Goal: Contribute content: Contribute content

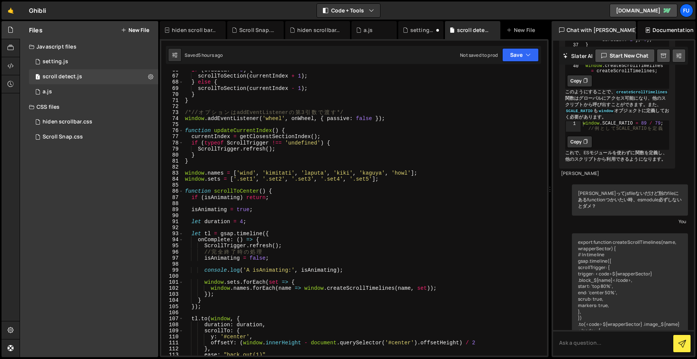
scroll to position [399, 0]
click at [361, 226] on div "if ( e . deltaY > 0 ) { scrollToSection ( currentIndex + 1 ) ; } else { scrollT…" at bounding box center [363, 214] width 360 height 297
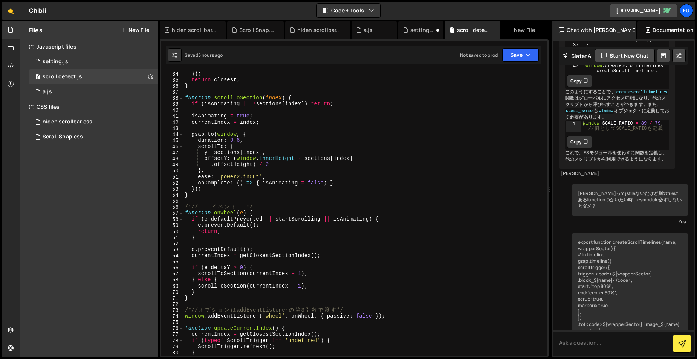
scroll to position [239, 0]
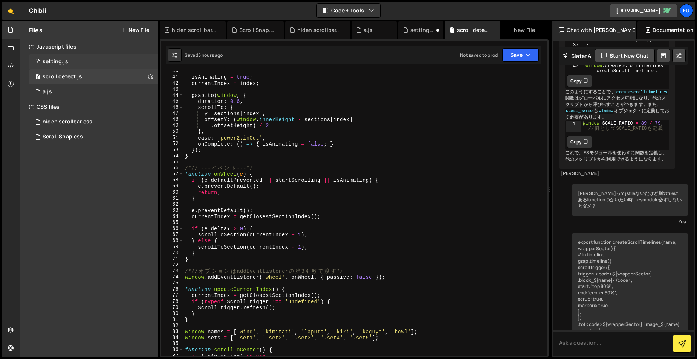
click at [64, 67] on div "1 setting.js 0" at bounding box center [93, 61] width 129 height 15
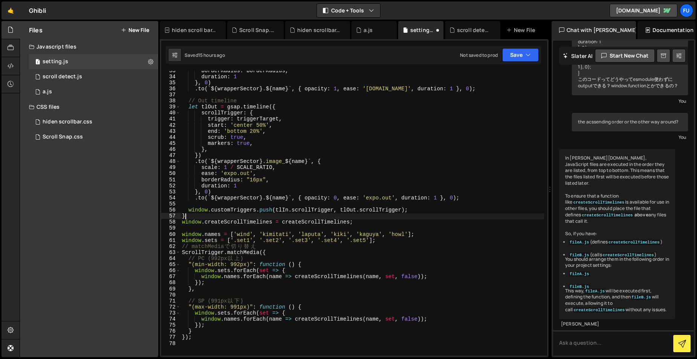
scroll to position [0, 0]
click at [363, 217] on div "borderRadius : borderRadius , duration : 1 } , 0 ) . to ( ` ${ wrapperSector } …" at bounding box center [361, 216] width 363 height 297
click at [363, 220] on div "borderRadius : borderRadius , duration : 1 } , 0 ) . to ( ` ${ wrapperSector } …" at bounding box center [361, 216] width 363 height 297
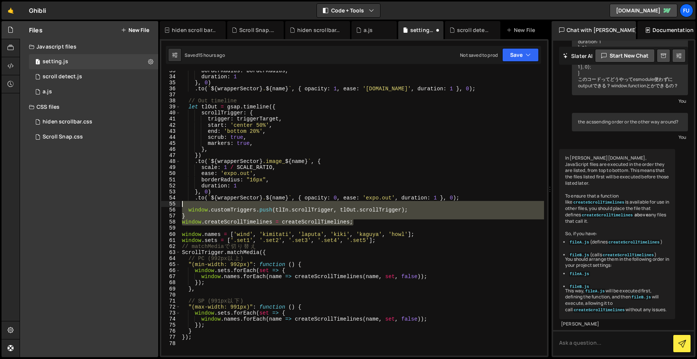
drag, startPoint x: 363, startPoint y: 221, endPoint x: 360, endPoint y: 207, distance: 14.1
click at [360, 207] on div "borderRadius : borderRadius , duration : 1 } , 0 ) . to ( ` ${ wrapperSector } …" at bounding box center [361, 216] width 363 height 297
type textarea "window.customTriggers.push(tlIn.scrollTrigger, tlOut.scrollTrigger);"
click at [360, 207] on div "borderRadius : borderRadius , duration : 1 } , 0 ) . to ( ` ${ wrapperSector } …" at bounding box center [361, 213] width 363 height 285
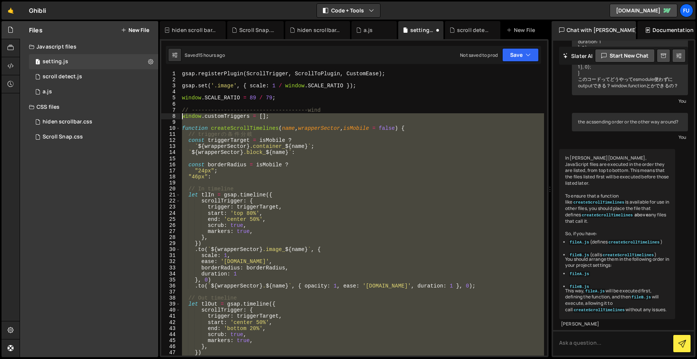
drag, startPoint x: 305, startPoint y: 341, endPoint x: 175, endPoint y: 114, distance: 260.9
click at [175, 114] on div "1 2 3 4 5 6 7 8 9 10 11 12 13 14 15 16 17 18 19 20 21 22 23 24 25 26 27 28 29 3…" at bounding box center [354, 213] width 386 height 285
type textarea "window.customTriggers = [];"
click at [116, 72] on div "1 scroll detect.js 0" at bounding box center [93, 76] width 129 height 15
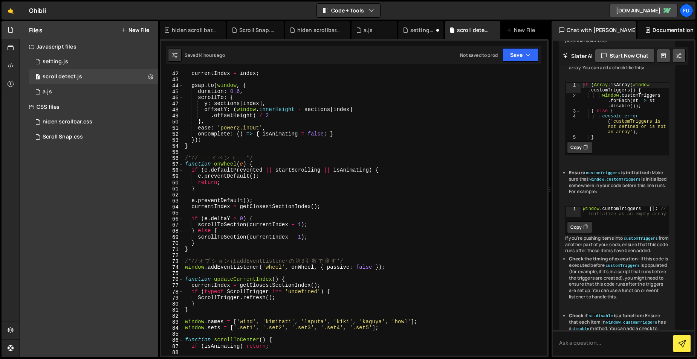
scroll to position [347, 0]
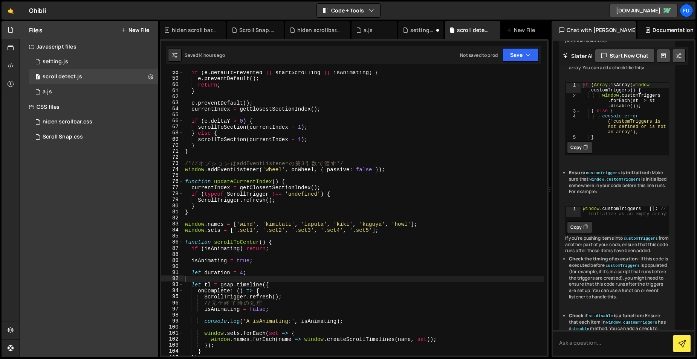
type textarea "}"
click at [271, 215] on div "if ( e . defaultPrevented || startScrolling || isAnimating ) { e . preventDefau…" at bounding box center [363, 218] width 360 height 297
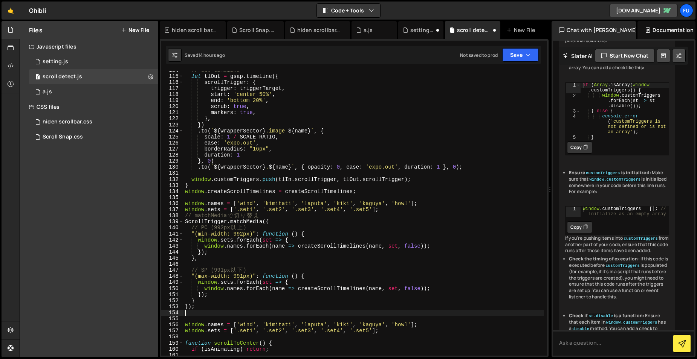
scroll to position [698, 0]
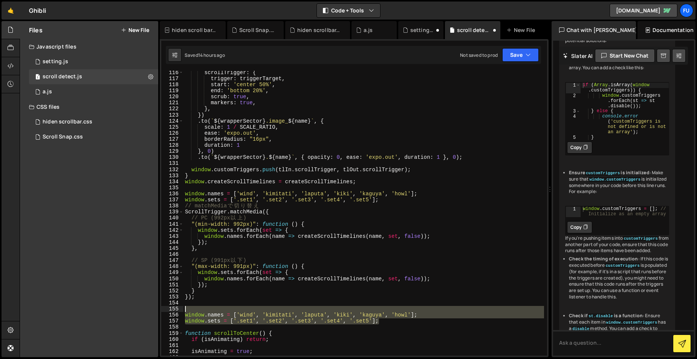
drag, startPoint x: 393, startPoint y: 324, endPoint x: 369, endPoint y: 308, distance: 29.0
click at [369, 308] on div "scrollTrigger : { trigger : triggerTarget , start : 'center 50%' , end : 'botto…" at bounding box center [363, 218] width 360 height 297
type textarea "window.names = ['wind', 'kimitati', 'laputa', 'kiki', 'kaguya', 'howl'];"
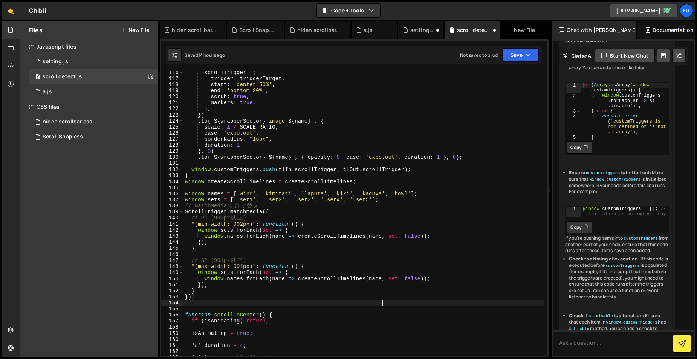
scroll to position [0, 13]
type textarea "// -------------------------------------------------------------"
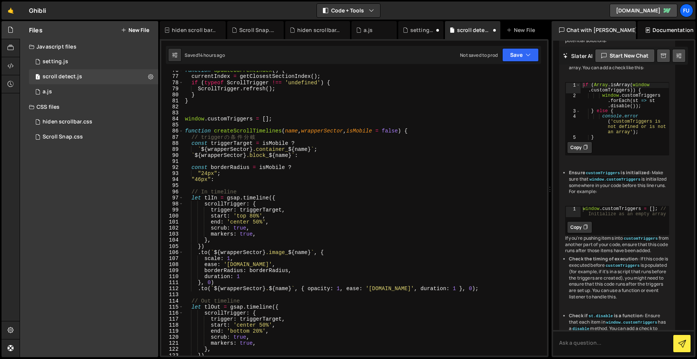
scroll to position [458, 0]
click at [381, 109] on div "function updateCurrentIndex ( ) { currentIndex = getClosestSectionIndex ( ) ; i…" at bounding box center [363, 215] width 360 height 297
click at [379, 118] on div "function updateCurrentIndex ( ) { currentIndex = getClosestSectionIndex ( ) ; i…" at bounding box center [363, 215] width 360 height 297
type textarea "window.customTriggers = [];"
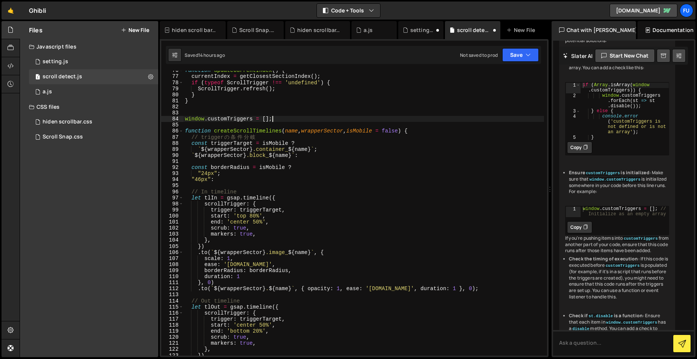
click at [379, 111] on div "function updateCurrentIndex ( ) { currentIndex = getClosestSectionIndex ( ) ; i…" at bounding box center [363, 215] width 360 height 297
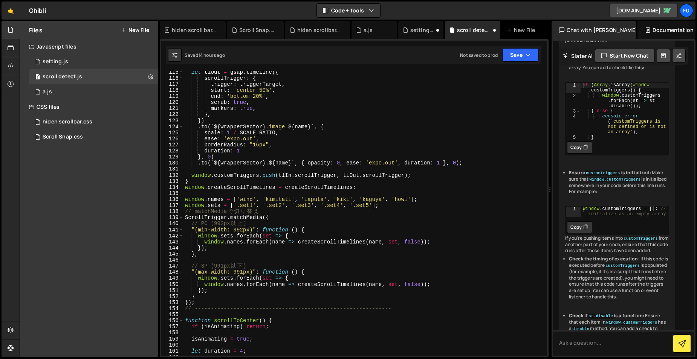
scroll to position [795, 0]
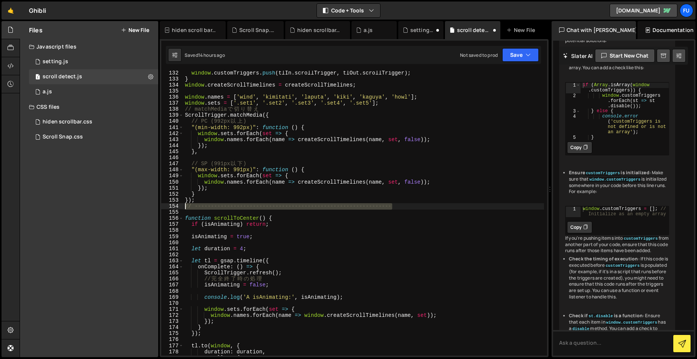
drag, startPoint x: 396, startPoint y: 207, endPoint x: 183, endPoint y: 207, distance: 212.7
click at [183, 207] on div "window . customTriggers . push ( tlIn . scrollTrigger , tlOut . scrollTrigger )…" at bounding box center [363, 218] width 360 height 297
type textarea "// -------------------------------------------------------------"
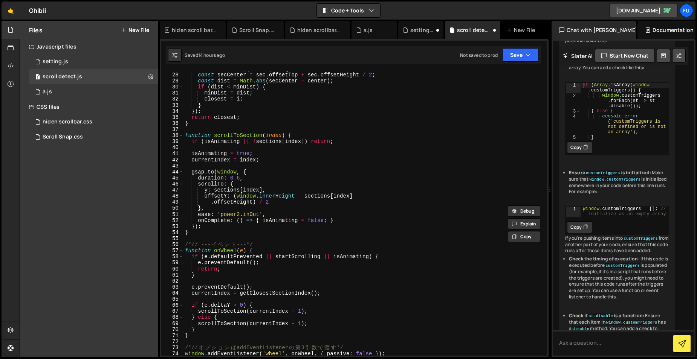
scroll to position [143, 0]
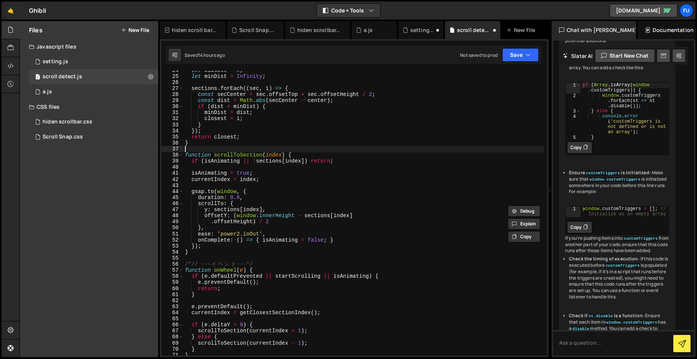
click at [218, 150] on div "let closest = 0 ; let minDist = Infinity ; sections . forEach (( sec , i ) => {…" at bounding box center [363, 215] width 360 height 297
paste textarea "// -------------------------------------------------------------"
type textarea "// -------------------------------------------------------------"
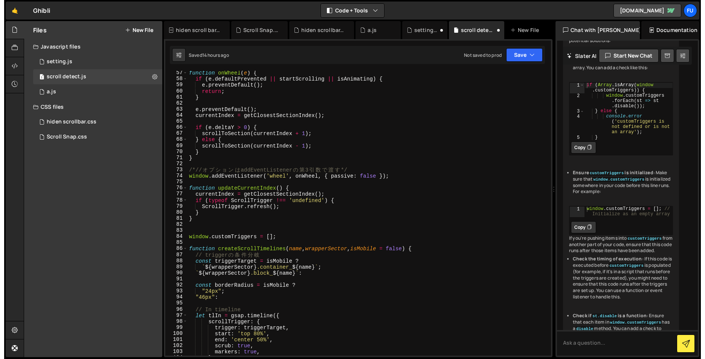
scroll to position [386, 0]
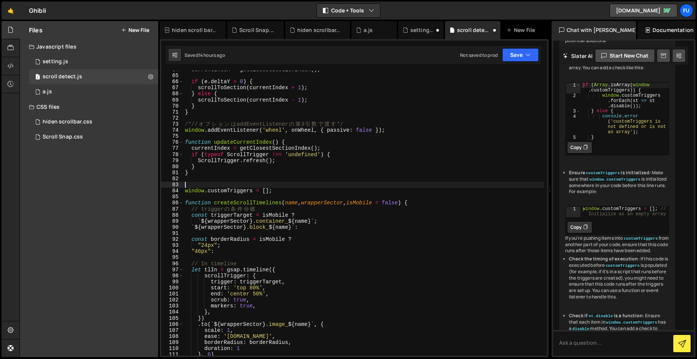
click at [215, 186] on div "currentIndex = getClosestSectionIndex ( ) ; if ( e . deltaY > 0 ) { scrollToSec…" at bounding box center [363, 215] width 360 height 297
paste textarea "// -------------------------------------------------------------"
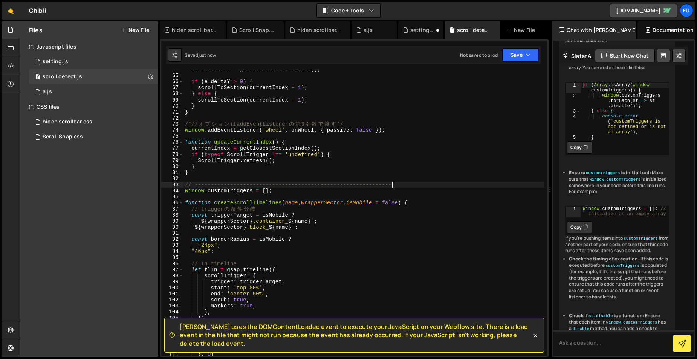
type textarea "// -------------------------------------------------------------"
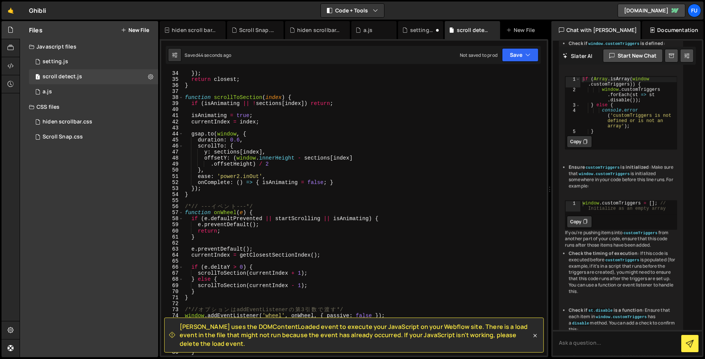
scroll to position [246, 0]
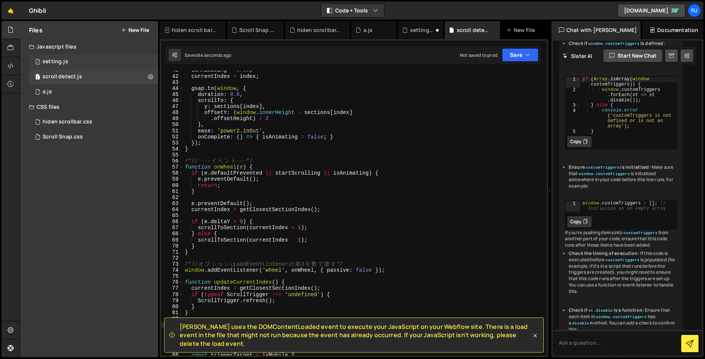
click at [123, 64] on div "1 setting.js 0" at bounding box center [93, 61] width 129 height 15
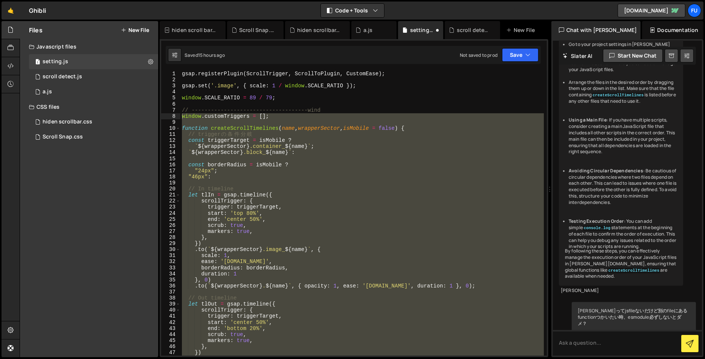
scroll to position [2410, 0]
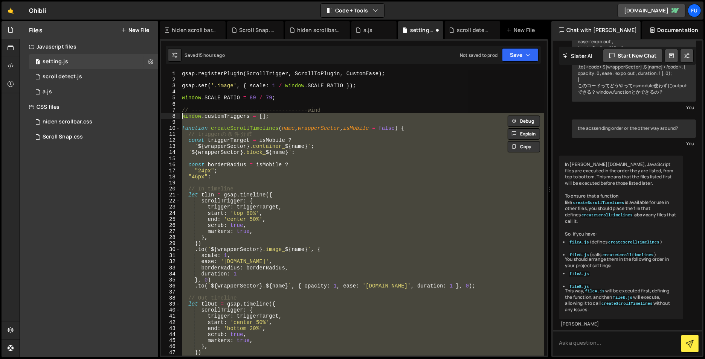
click at [309, 157] on div "gsap . registerPlugin ( ScrollTrigger , ScrollToPlugin , CustomEase ) ; gsap . …" at bounding box center [361, 213] width 363 height 285
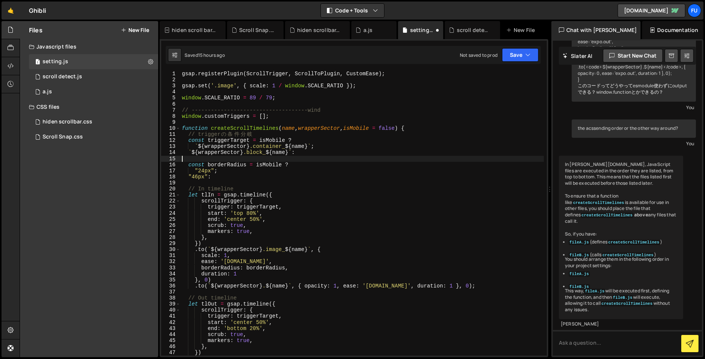
click at [300, 170] on div "gsap . registerPlugin ( ScrollTrigger , ScrollToPlugin , CustomEase ) ; gsap . …" at bounding box center [361, 219] width 363 height 297
type textarea ""24px":"
click at [238, 183] on div "gsap . registerPlugin ( ScrollTrigger , ScrollToPlugin , CustomEase ) ; gsap . …" at bounding box center [361, 219] width 363 height 297
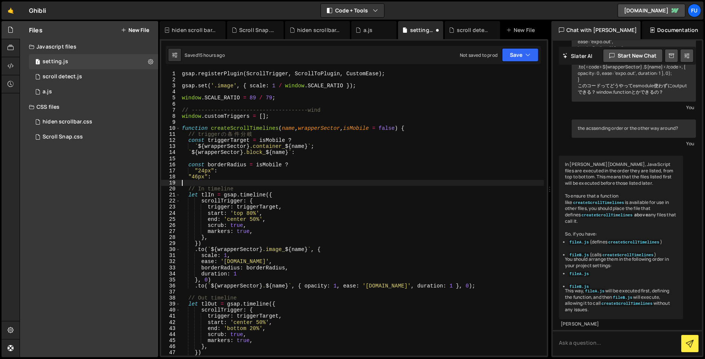
click at [224, 173] on div "gsap . registerPlugin ( ScrollTrigger , ScrollToPlugin , CustomEase ) ; gsap . …" at bounding box center [361, 219] width 363 height 297
click at [219, 173] on div "gsap . registerPlugin ( ScrollTrigger , ScrollToPlugin , CustomEase ) ; gsap . …" at bounding box center [361, 219] width 363 height 297
click at [218, 175] on div "gsap . registerPlugin ( ScrollTrigger , ScrollToPlugin , CustomEase ) ; gsap . …" at bounding box center [361, 219] width 363 height 297
click at [321, 148] on div "gsap . registerPlugin ( ScrollTrigger , ScrollToPlugin , CustomEase ) ; gsap . …" at bounding box center [361, 219] width 363 height 297
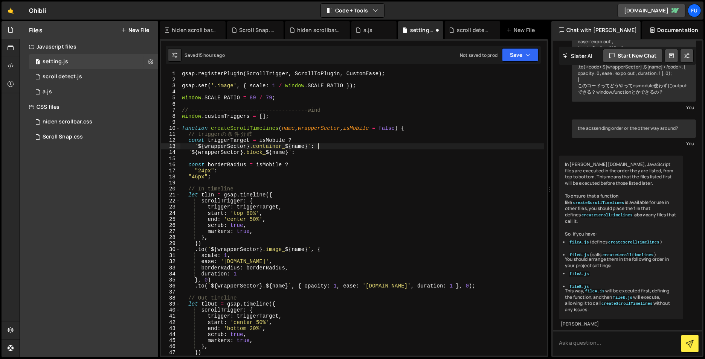
click at [303, 151] on div "gsap . registerPlugin ( ScrollTrigger , ScrollToPlugin , CustomEase ) ; gsap . …" at bounding box center [361, 219] width 363 height 297
type textarea "`${wrapperSector} .block_${name}`;"
click at [136, 78] on div "1 scroll detect.js 0" at bounding box center [93, 76] width 129 height 15
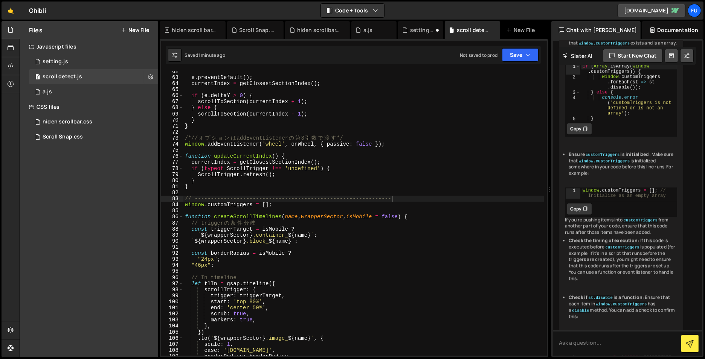
scroll to position [372, 0]
click at [329, 236] on div "e . preventDefault ( ) ; currentIndex = getClosestSectionIndex ( ) ; if ( e . d…" at bounding box center [363, 217] width 360 height 297
click at [305, 241] on div "e . preventDefault ( ) ; currentIndex = getClosestSectionIndex ( ) ; if ( e . d…" at bounding box center [363, 217] width 360 height 297
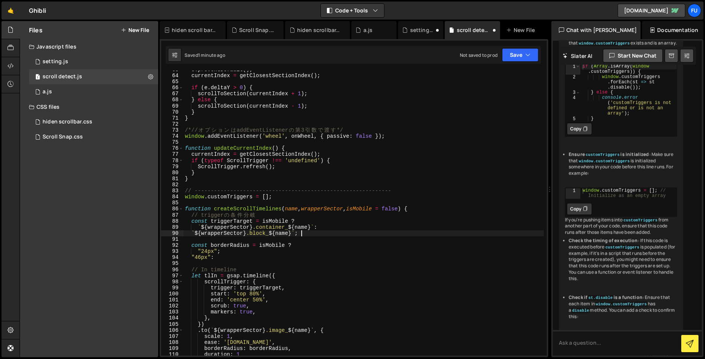
click at [236, 251] on div "e . preventDefault ( ) ; currentIndex = getClosestSectionIndex ( ) ; if ( e . d…" at bounding box center [363, 215] width 360 height 297
click at [219, 255] on div "e . preventDefault ( ) ; currentIndex = getClosestSectionIndex ( ) ; if ( e . d…" at bounding box center [363, 215] width 360 height 297
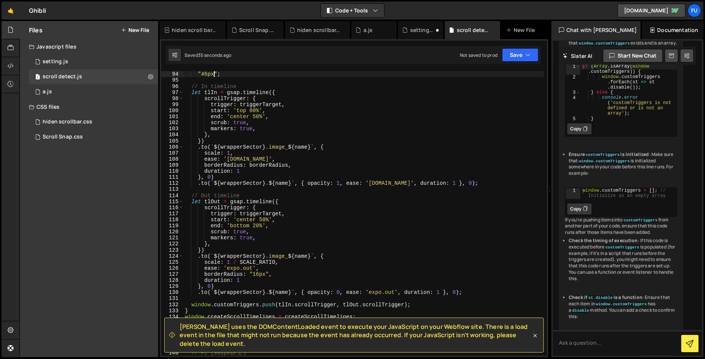
scroll to position [567, 0]
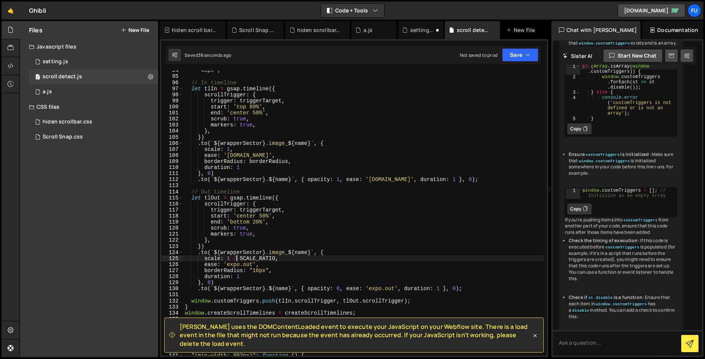
click at [237, 256] on div ""46px" ; // In timeline let tlIn = gsap . timeline ({ scrollTrigger : { trigger…" at bounding box center [363, 215] width 360 height 297
click at [241, 256] on div ""46px" ; // In timeline let tlIn = gsap . timeline ({ scrollTrigger : { trigger…" at bounding box center [363, 215] width 360 height 297
click at [364, 261] on div ""46px" ; // In timeline let tlIn = gsap . timeline ({ scrollTrigger : { trigger…" at bounding box center [363, 215] width 360 height 297
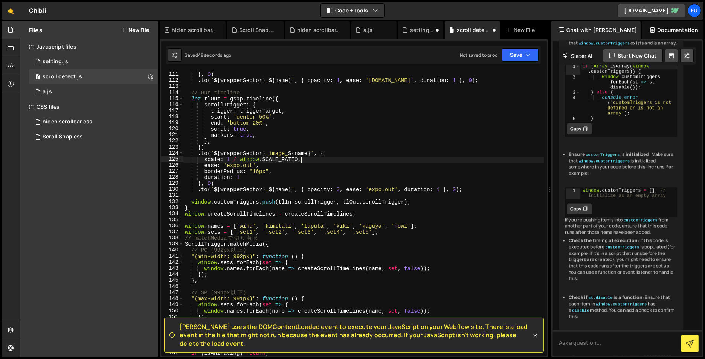
scroll to position [668, 0]
click at [523, 68] on div "[PERSON_NAME] uses the DOMContentLoaded event to execute your JavaScript on you…" at bounding box center [354, 198] width 389 height 318
click at [524, 58] on button "Save" at bounding box center [520, 55] width 37 height 14
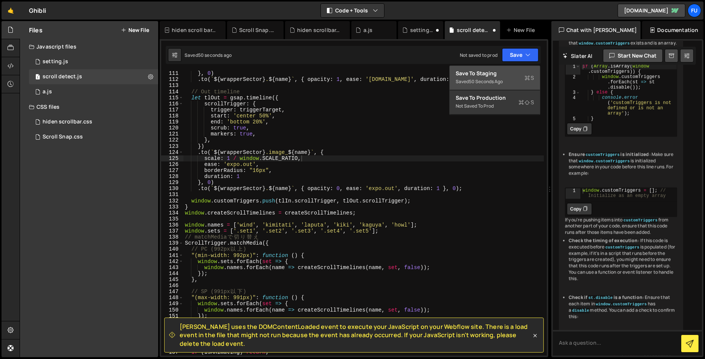
click at [519, 79] on div "Saved 50 seconds ago" at bounding box center [495, 81] width 78 height 9
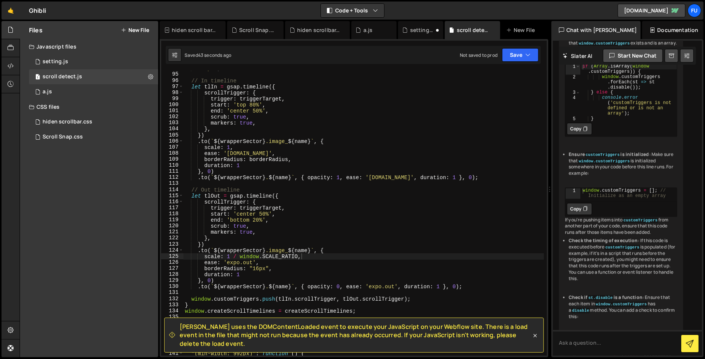
scroll to position [0, 5]
click at [354, 199] on div ""46px" ; // In timeline let tlIn = gsap . timeline ({ scrollTrigger : { trigger…" at bounding box center [363, 214] width 360 height 297
click at [354, 200] on div ""46px" ; // In timeline let tlIn = gsap . timeline ({ scrollTrigger : { trigger…" at bounding box center [363, 214] width 360 height 297
click at [354, 205] on div ""46px" ; // In timeline let tlIn = gsap . timeline ({ scrollTrigger : { trigger…" at bounding box center [363, 214] width 360 height 297
click at [353, 215] on div ""46px" ; // In timeline let tlIn = gsap . timeline ({ scrollTrigger : { trigger…" at bounding box center [363, 214] width 360 height 297
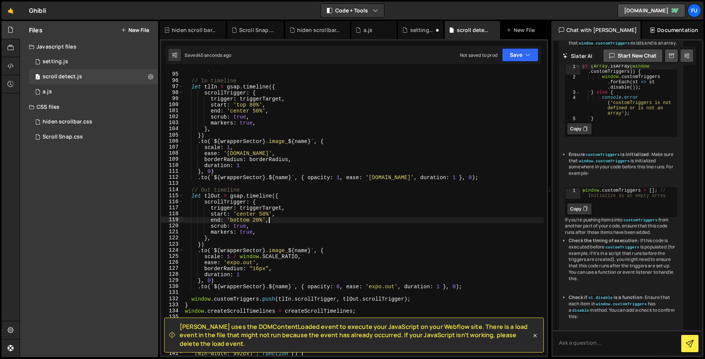
click at [352, 222] on div ""46px" ; // In timeline let tlIn = gsap . timeline ({ scrollTrigger : { trigger…" at bounding box center [363, 214] width 360 height 297
click at [352, 230] on div ""46px" ; // In timeline let tlIn = gsap . timeline ({ scrollTrigger : { trigger…" at bounding box center [363, 214] width 360 height 297
click at [351, 224] on div ""46px" ; // In timeline let tlIn = gsap . timeline ({ scrollTrigger : { trigger…" at bounding box center [363, 214] width 360 height 297
click at [350, 231] on div ""46px" ; // In timeline let tlIn = gsap . timeline ({ scrollTrigger : { trigger…" at bounding box center [363, 214] width 360 height 297
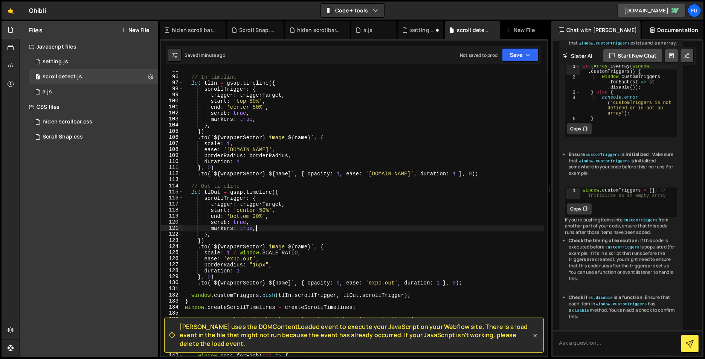
scroll to position [568, 0]
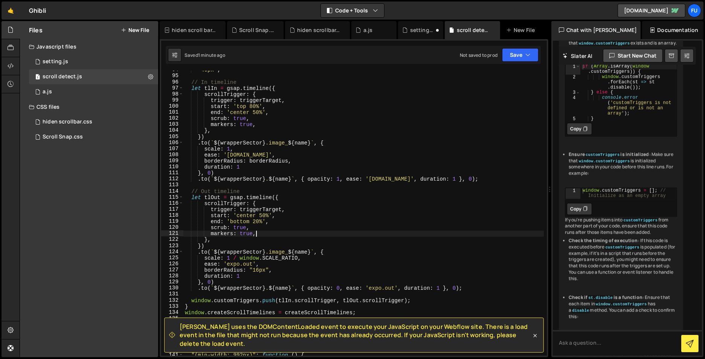
click at [349, 226] on div ""46px" ; // In timeline let tlIn = gsap . timeline ({ scrollTrigger : { trigger…" at bounding box center [363, 215] width 360 height 297
click at [351, 216] on div ""46px" ; // In timeline let tlIn = gsap . timeline ({ scrollTrigger : { trigger…" at bounding box center [363, 215] width 360 height 297
click at [351, 221] on div ""46px" ; // In timeline let tlIn = gsap . timeline ({ scrollTrigger : { trigger…" at bounding box center [363, 215] width 360 height 297
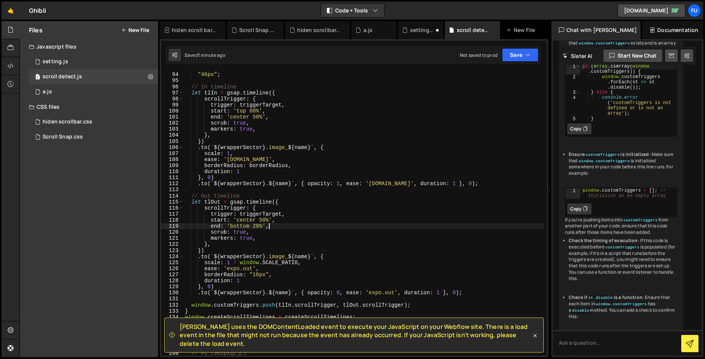
scroll to position [563, 0]
click at [351, 215] on div ""24px" : "46px" ; // In timeline let tlIn = gsap . timeline ({ scrollTrigger : …" at bounding box center [363, 214] width 360 height 297
click at [346, 207] on div ""24px" : "46px" ; // In timeline let tlIn = gsap . timeline ({ scrollTrigger : …" at bounding box center [363, 214] width 360 height 297
click at [346, 201] on div ""24px" : "46px" ; // In timeline let tlIn = gsap . timeline ({ scrollTrigger : …" at bounding box center [363, 214] width 360 height 297
click at [346, 207] on div ""24px" : "46px" ; // In timeline let tlIn = gsap . timeline ({ scrollTrigger : …" at bounding box center [363, 214] width 360 height 297
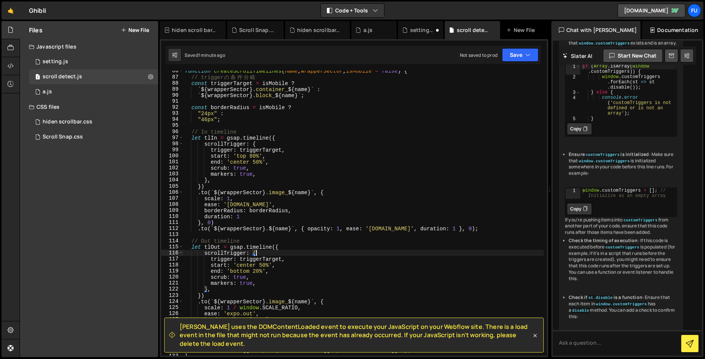
scroll to position [483, 0]
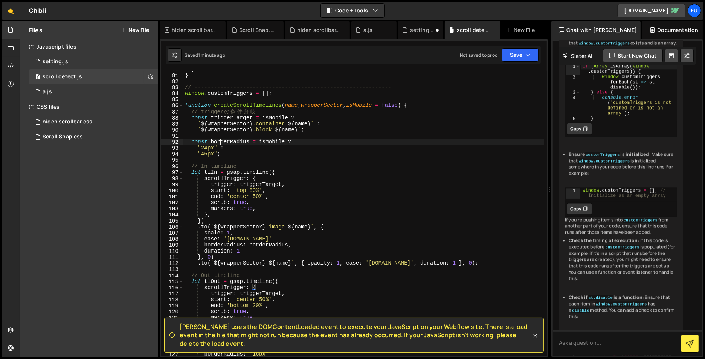
click at [221, 145] on div "} } // ------------------------------------------------------------- window . c…" at bounding box center [363, 214] width 360 height 297
click at [220, 148] on div "} } // ------------------------------------------------------------- window . c…" at bounding box center [363, 214] width 360 height 297
click at [320, 123] on div "} } // ------------------------------------------------------------- window . c…" at bounding box center [363, 214] width 360 height 297
type textarea "`${wrapperSector} .container_${name}`:"
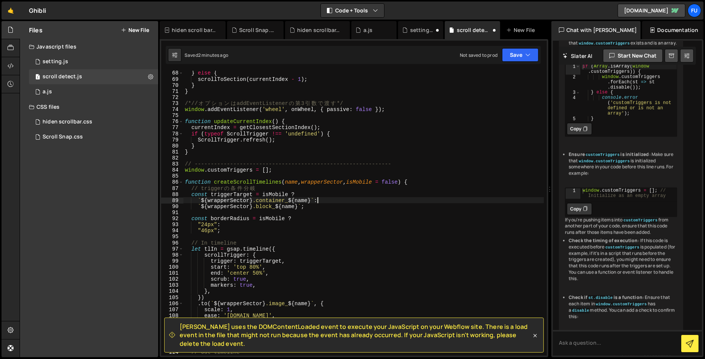
scroll to position [407, 0]
click at [320, 210] on div "} else { scrollToSection ( currentIndex - 1 ) ; } } /*// オ プ シ ョ ン は addEventLi…" at bounding box center [363, 218] width 360 height 297
click at [321, 201] on div "} else { scrollToSection ( currentIndex - 1 ) ; } } /*// オ プ シ ョ ン は addEventLi…" at bounding box center [363, 218] width 360 height 297
click at [321, 204] on div "} else { scrollToSection ( currentIndex - 1 ) ; } } /*// オ プ シ ョ ン は addEventLi…" at bounding box center [363, 218] width 360 height 297
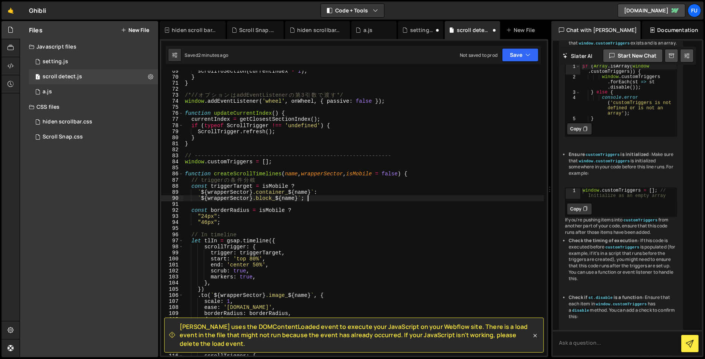
scroll to position [415, 0]
click at [263, 233] on div "scrollToSection ( currentIndex - 1 ) ; } } /*// オ プ シ ョ ン は addEventListener の …" at bounding box center [363, 216] width 360 height 297
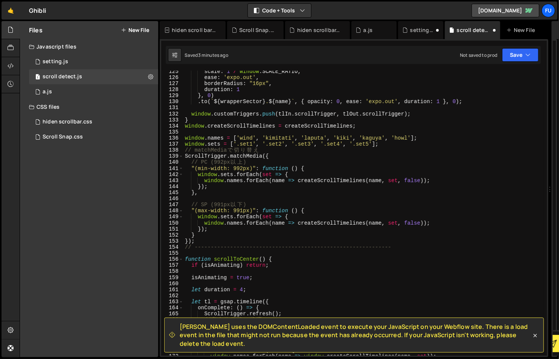
scroll to position [18444, 0]
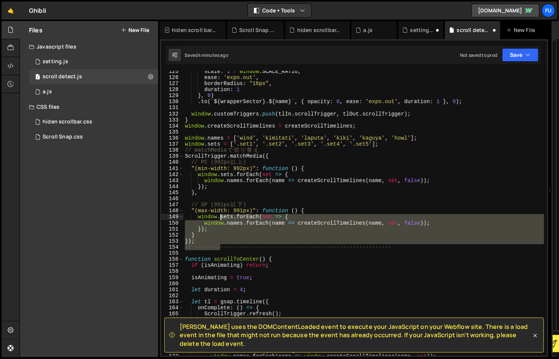
drag, startPoint x: 220, startPoint y: 245, endPoint x: 219, endPoint y: 216, distance: 29.0
click at [219, 216] on div "scale : 1 / window . SCALE_RATIO , ease : 'expo.out' , borderRadius : "16px" , …" at bounding box center [363, 217] width 360 height 297
type textarea "window.sets.forEach(set => { window.names.forEach(name => createScrollTimelines…"
click at [216, 253] on div "scale : 1 / window . SCALE_RATIO , ease : 'expo.out' , borderRadius : "16px" , …" at bounding box center [363, 217] width 360 height 297
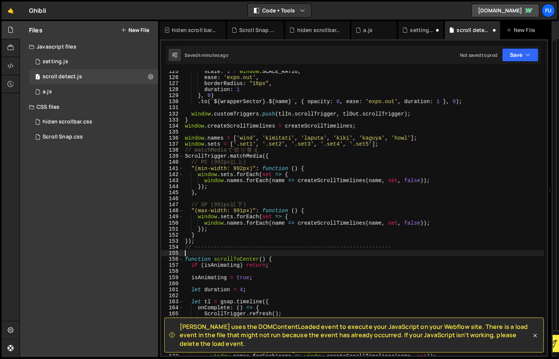
click at [211, 240] on div "scale : 1 / window . SCALE_RATIO , ease : 'expo.out' , borderRadius : "16px" , …" at bounding box center [363, 217] width 360 height 297
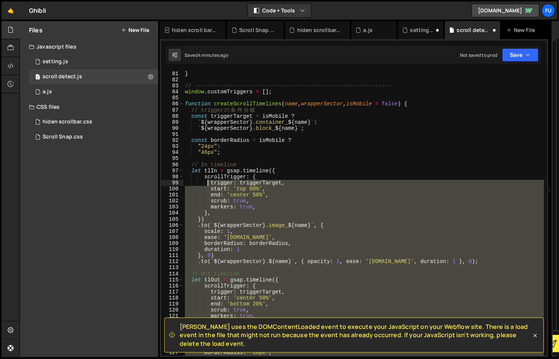
scroll to position [484, 0]
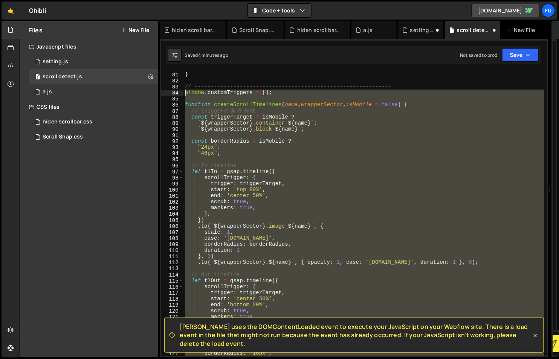
drag, startPoint x: 212, startPoint y: 233, endPoint x: 183, endPoint y: 92, distance: 144.1
click at [183, 92] on div "}); 80 81 82 83 84 85 86 87 88 89 90 91 92 93 94 95 96 97 98 99 100 101 102 103…" at bounding box center [354, 213] width 386 height 285
click at [288, 146] on div "} } // ------------------------------------------------------------- window . c…" at bounding box center [363, 213] width 360 height 285
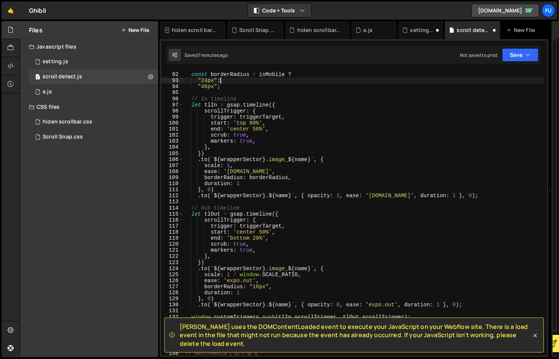
scroll to position [550, 0]
click at [246, 135] on div "const borderRadius = isMobile ? "24px" : "46px" ; // In timeline let tlIn = gsa…" at bounding box center [363, 215] width 360 height 297
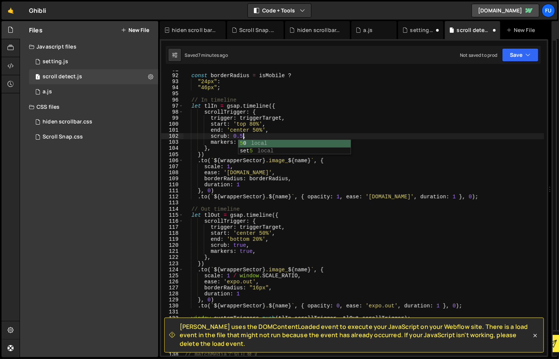
scroll to position [0, 4]
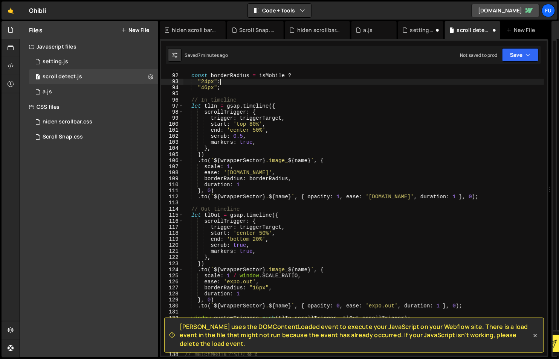
click at [378, 84] on div "const borderRadius = isMobile ? "24px" : "46px" ; // In timeline let tlIn = gsa…" at bounding box center [363, 215] width 360 height 297
click at [328, 110] on div "const borderRadius = isMobile ? "24px" : "46px" ; // In timeline let tlIn = gsa…" at bounding box center [363, 215] width 360 height 297
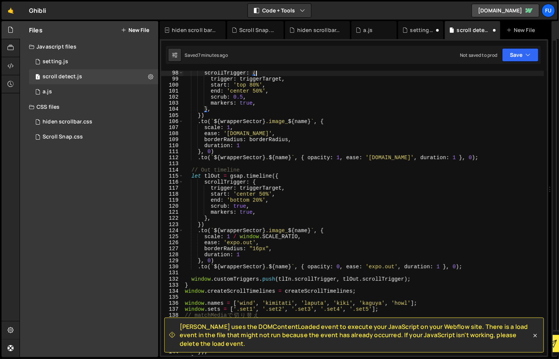
scroll to position [589, 0]
click at [511, 60] on button "Save" at bounding box center [520, 55] width 37 height 14
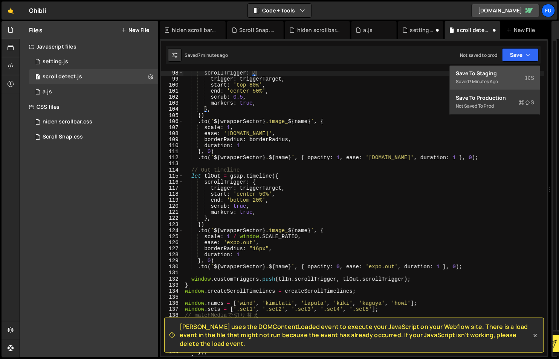
click at [501, 76] on div "Save to Staging S" at bounding box center [495, 74] width 78 height 8
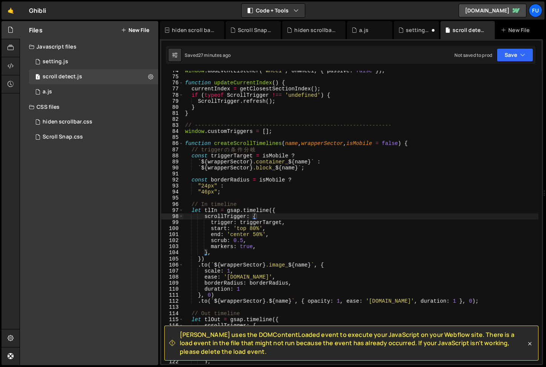
scroll to position [18386, 0]
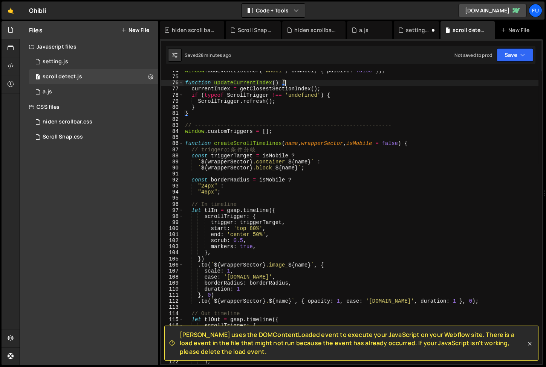
click at [379, 81] on div "window . addEventListener ( 'wheel' , onWheel , { passive : false }) ; function…" at bounding box center [360, 220] width 355 height 305
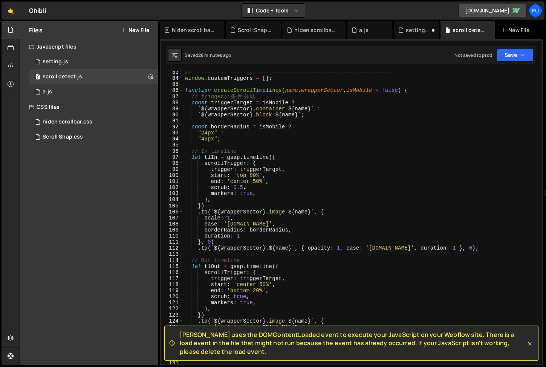
scroll to position [500, 0]
click at [241, 233] on div "// ------------------------------------------------------------- window . custo…" at bounding box center [360, 220] width 355 height 305
type textarea "duration: 1"
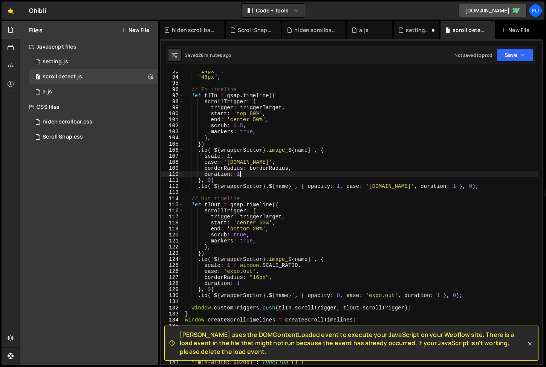
scroll to position [560, 0]
click at [94, 57] on div "1 setting.js 0" at bounding box center [93, 61] width 129 height 15
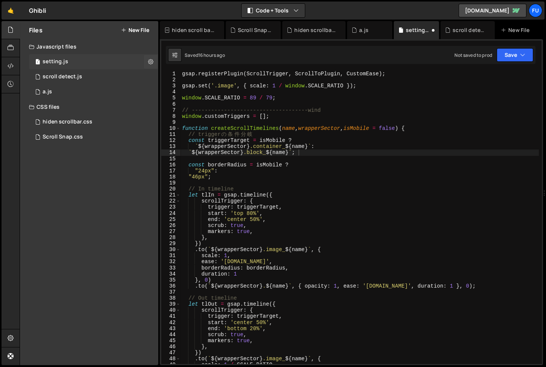
scroll to position [0, 0]
drag, startPoint x: 93, startPoint y: 63, endPoint x: 93, endPoint y: 71, distance: 7.9
click at [93, 63] on div "1 setting.js 0" at bounding box center [93, 61] width 129 height 15
click at [93, 74] on div "1 scroll detect.js 0" at bounding box center [93, 76] width 129 height 15
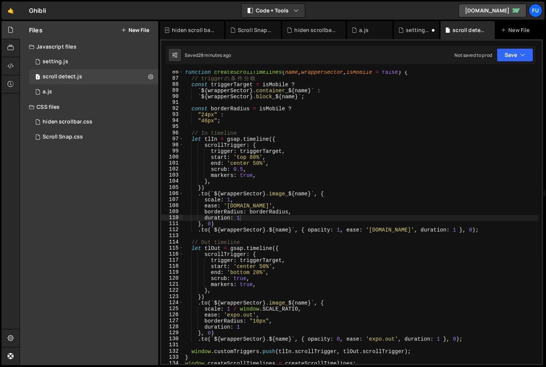
scroll to position [350, 0]
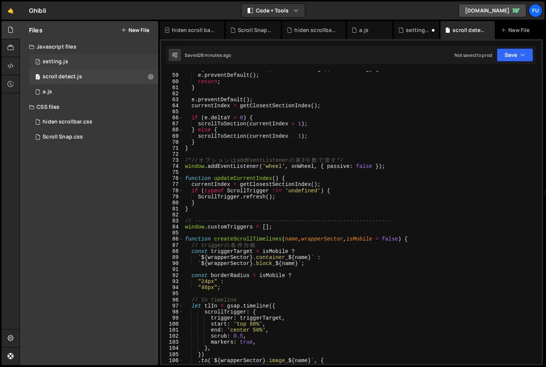
click at [96, 55] on div "1 setting.js 0" at bounding box center [93, 61] width 129 height 15
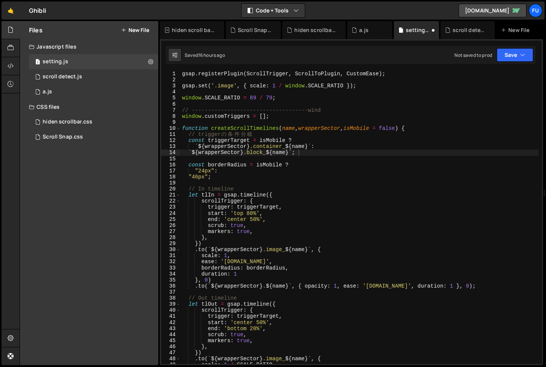
scroll to position [9797, 0]
type textarea "window.SCALE_RATIO = 89 / 79;"
drag, startPoint x: 297, startPoint y: 101, endPoint x: 176, endPoint y: 100, distance: 121.2
click at [176, 100] on div "window.SCALE_RATIO = 89 / 79; 1 2 3 4 5 6 7 8 9 10 11 12 13 14 15 16 17 18 19 2…" at bounding box center [351, 217] width 380 height 293
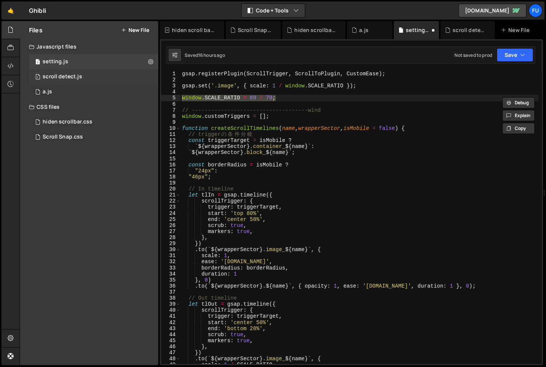
click at [125, 84] on div "1 scroll detect.js 0" at bounding box center [93, 76] width 129 height 15
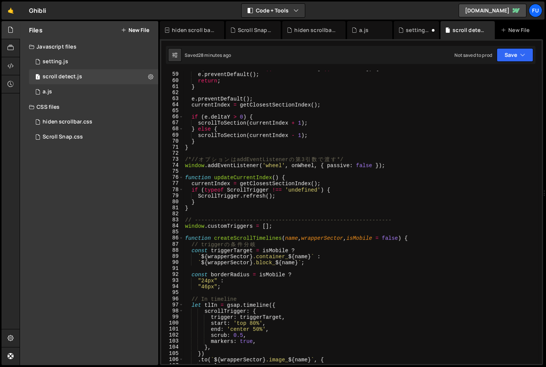
scroll to position [444, 0]
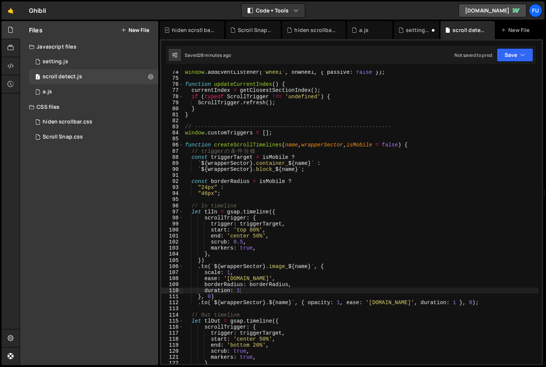
click at [278, 130] on div "window . addEventListener ( 'wheel' , onWheel , { passive : false }) ; function…" at bounding box center [360, 221] width 355 height 305
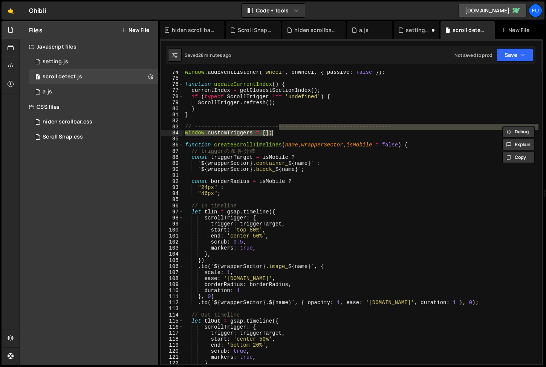
click at [270, 136] on div "window . addEventListener ( 'wheel' , onWheel , { passive : false }) ; function…" at bounding box center [360, 221] width 355 height 305
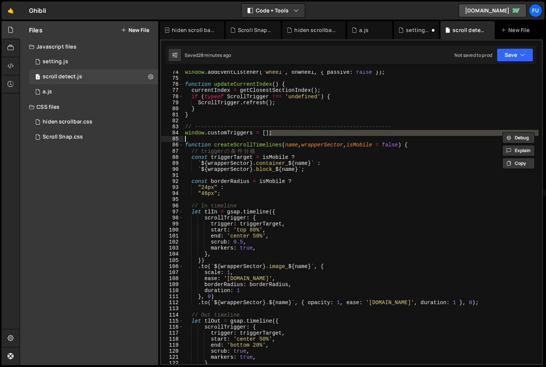
click at [276, 135] on div "window . addEventListener ( 'wheel' , onWheel , { passive : false }) ; function…" at bounding box center [360, 217] width 355 height 293
type textarea "window.customTriggers = [];"
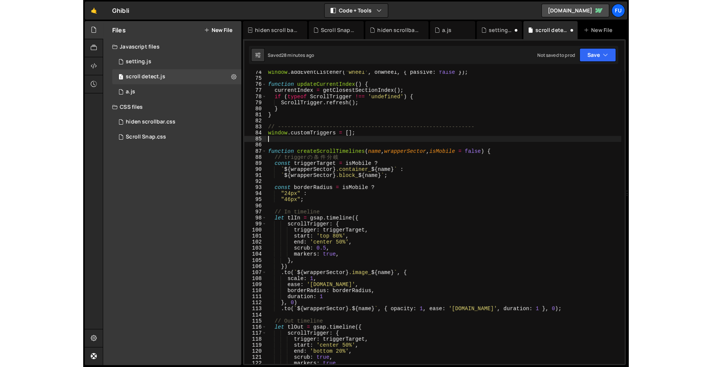
scroll to position [0, 0]
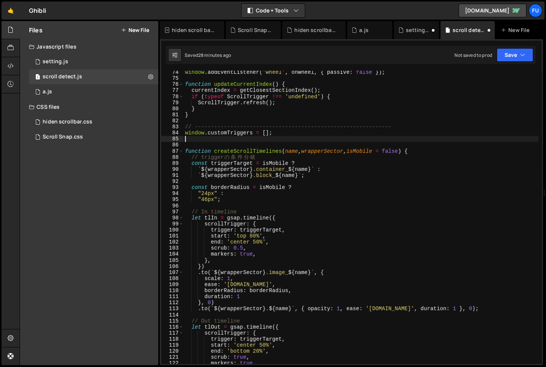
paste textarea "window.SCALE_RATIO = 89 / 79;"
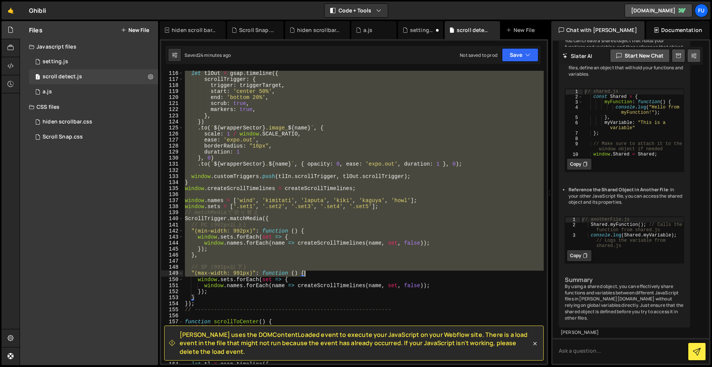
scroll to position [705, 0]
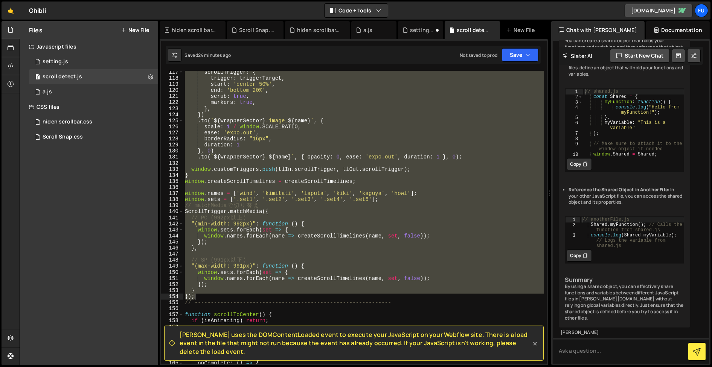
drag, startPoint x: 184, startPoint y: 119, endPoint x: 352, endPoint y: 297, distance: 244.5
click at [352, 297] on div "scrollTrigger : { trigger : triggerTarget , start : 'center 50%' , end : 'botto…" at bounding box center [363, 221] width 360 height 305
click at [329, 289] on div "scrollTrigger : { trigger : triggerTarget , start : 'center 50%' , end : 'botto…" at bounding box center [363, 217] width 360 height 293
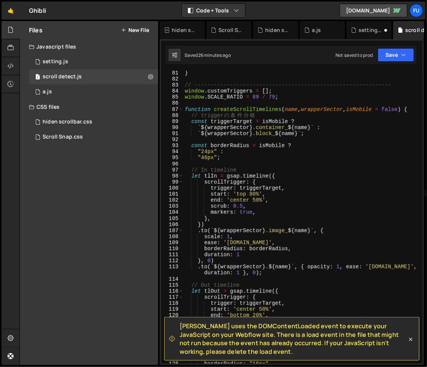
scroll to position [486, 0]
click at [254, 209] on div "} // ------------------------------------------------------------- window . cus…" at bounding box center [301, 222] width 236 height 305
click at [258, 202] on div "} // ------------------------------------------------------------- window . cus…" at bounding box center [301, 222] width 236 height 305
type textarea "６"
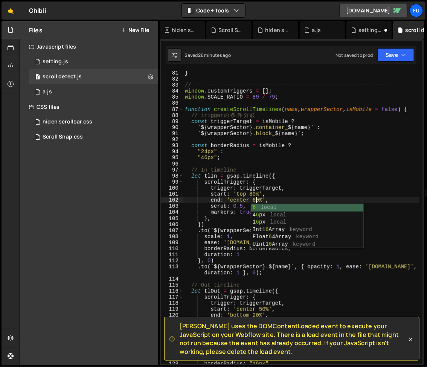
click at [325, 151] on div "} // ------------------------------------------------------------- window . cus…" at bounding box center [301, 222] width 236 height 305
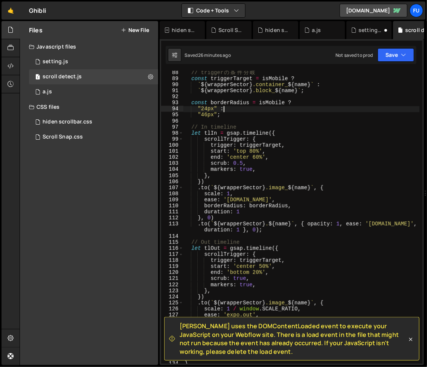
scroll to position [539, 0]
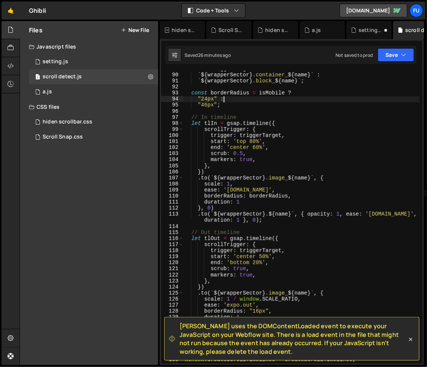
click at [262, 256] on div "const triggerTarget = isMobile ? ` ${ wrapperSector } .container_ ${ name } ` :…" at bounding box center [301, 218] width 236 height 305
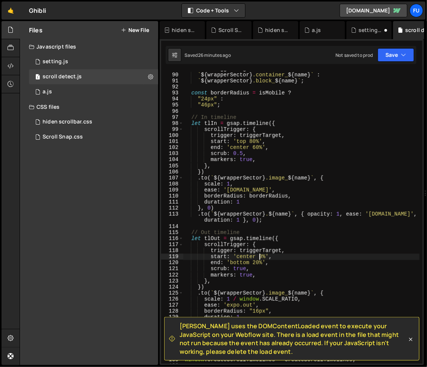
scroll to position [0, 5]
click at [289, 252] on div "const triggerTarget = isMobile ? ` ${ wrapperSector } .container_ ${ name } ` :…" at bounding box center [301, 218] width 236 height 305
click at [397, 70] on div "[PERSON_NAME] uses the DOMContentLoaded event to execute your JavaScript on you…" at bounding box center [292, 202] width 264 height 326
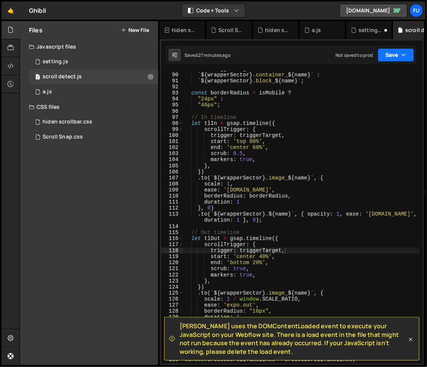
click at [397, 60] on button "Save" at bounding box center [396, 55] width 37 height 14
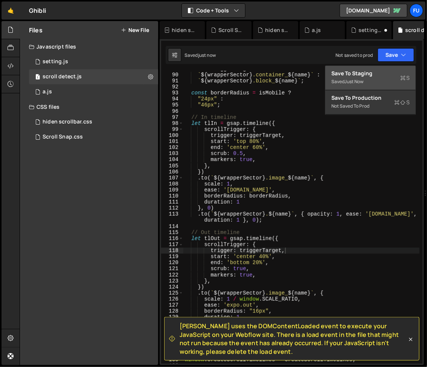
click at [391, 79] on div "Saved just now" at bounding box center [370, 81] width 78 height 9
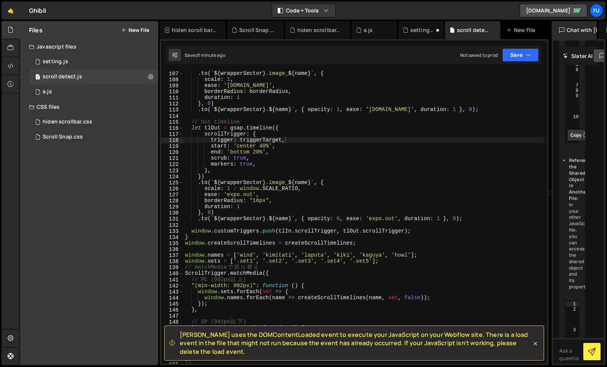
scroll to position [558, 0]
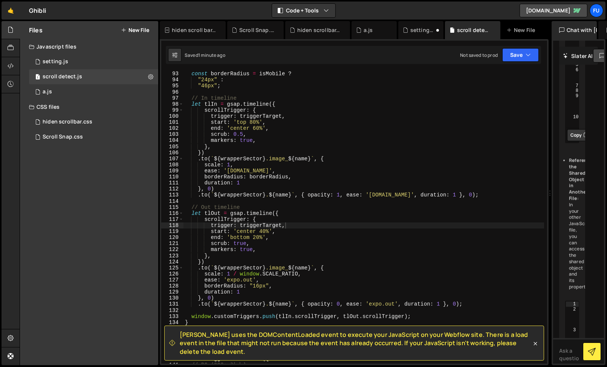
click at [247, 241] on div "const borderRadius = isMobile ? "24px" : "46px" ; // In timeline let tlIn = gsa…" at bounding box center [363, 223] width 360 height 305
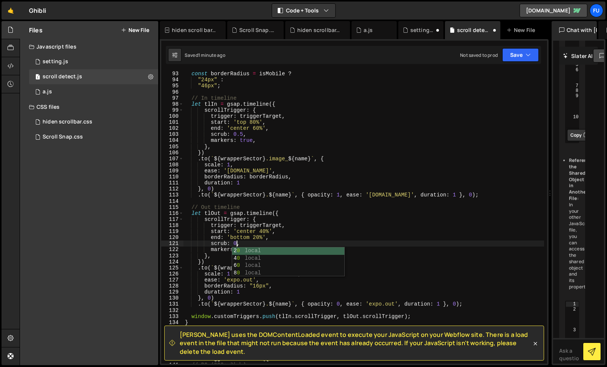
scroll to position [0, 4]
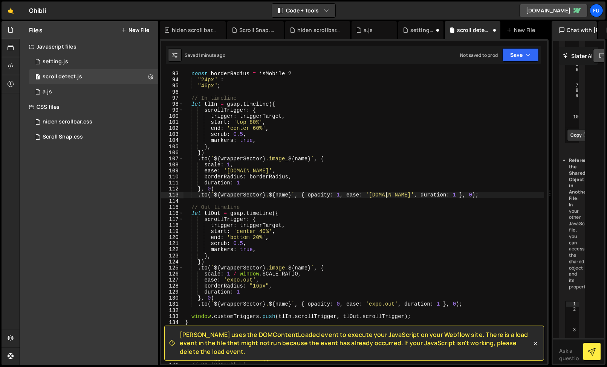
click at [386, 195] on div "const borderRadius = isMobile ? "24px" : "46px" ; // In timeline let tlIn = gsa…" at bounding box center [363, 223] width 360 height 305
click at [520, 56] on button "Save" at bounding box center [520, 55] width 37 height 14
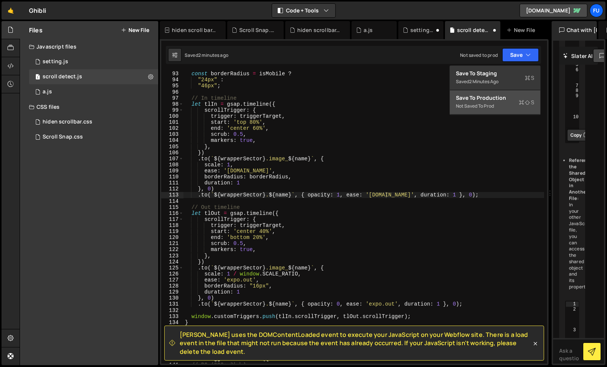
click at [488, 94] on div "Save to Production S" at bounding box center [495, 98] width 78 height 8
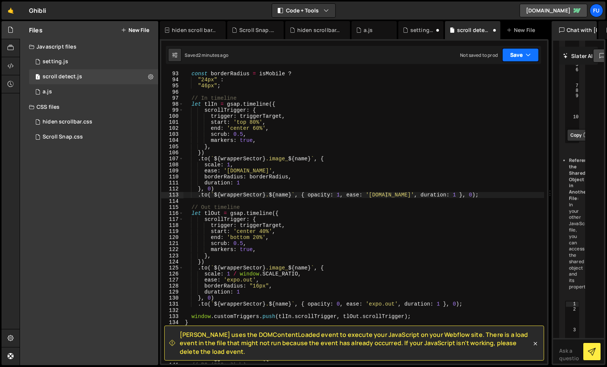
click at [513, 53] on button "Save" at bounding box center [520, 55] width 37 height 14
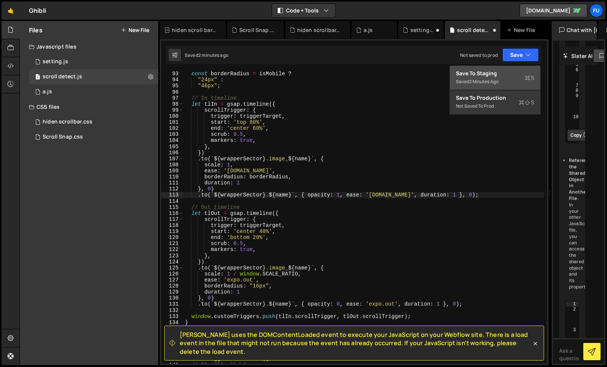
click at [491, 80] on div "2 minutes ago" at bounding box center [483, 81] width 29 height 6
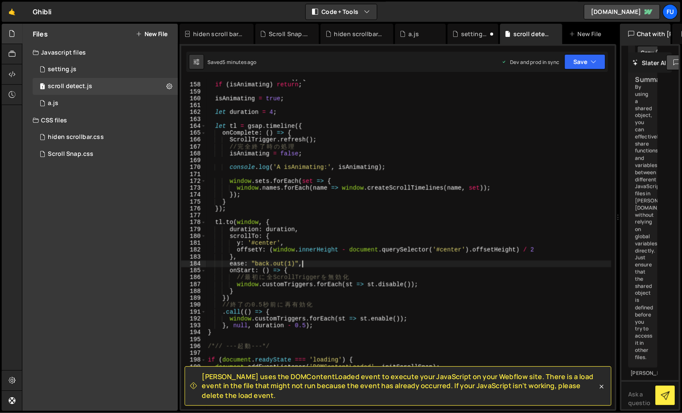
scroll to position [7449, 0]
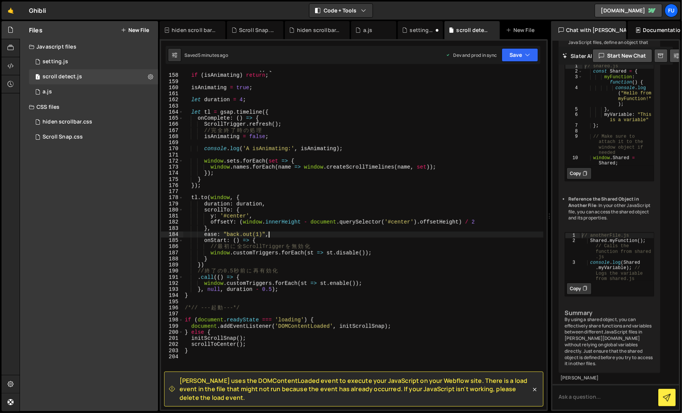
click at [276, 200] on div "function scrollToCenter ( ) { if ( isAnimating ) return ; isAnimating = true ; …" at bounding box center [363, 242] width 360 height 352
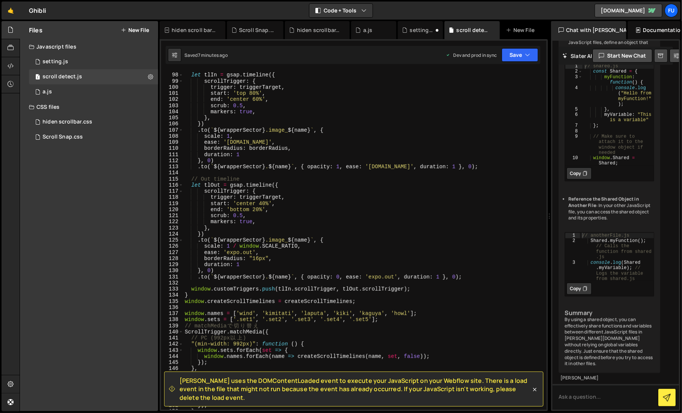
scroll to position [592, 0]
click at [340, 192] on div "// In timeline let tlIn = gsap . timeline ({ scrollTrigger : { trigger : trigge…" at bounding box center [363, 242] width 360 height 352
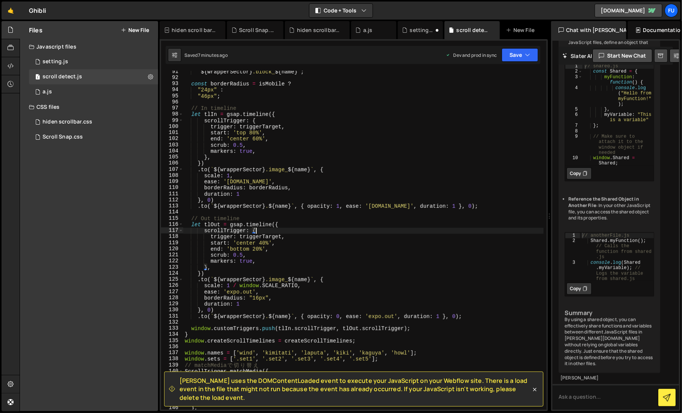
scroll to position [530, 0]
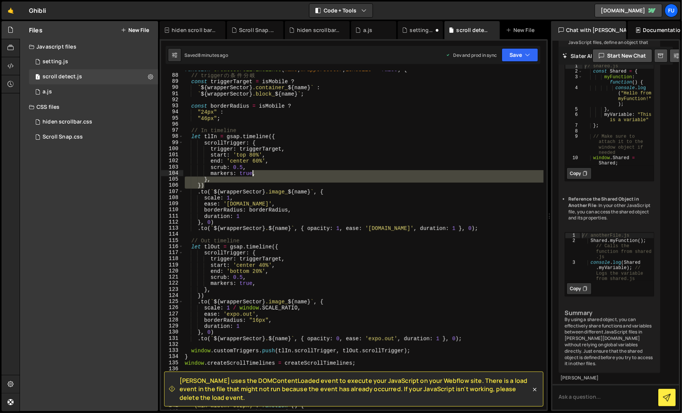
drag, startPoint x: 253, startPoint y: 183, endPoint x: 251, endPoint y: 173, distance: 10.0
click at [251, 173] on div "function createScrollTimelines ( name , wrapperSector , isMobile = false ) { //…" at bounding box center [363, 242] width 360 height 352
click at [251, 173] on div "function createScrollTimelines ( name , wrapperSector , isMobile = false ) { //…" at bounding box center [363, 240] width 360 height 339
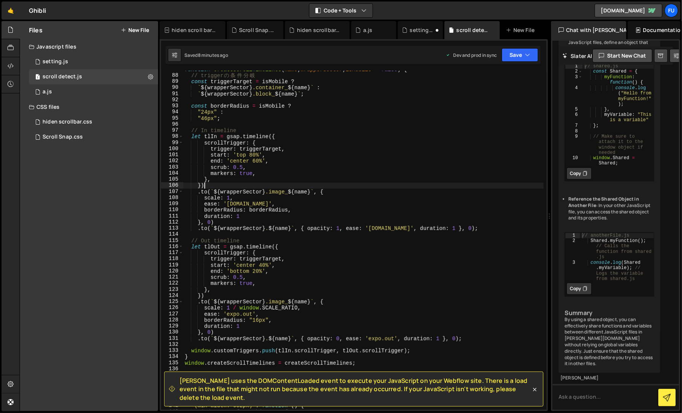
click at [248, 183] on div "function createScrollTimelines ( name , wrapperSector , isMobile = false ) { //…" at bounding box center [363, 242] width 360 height 352
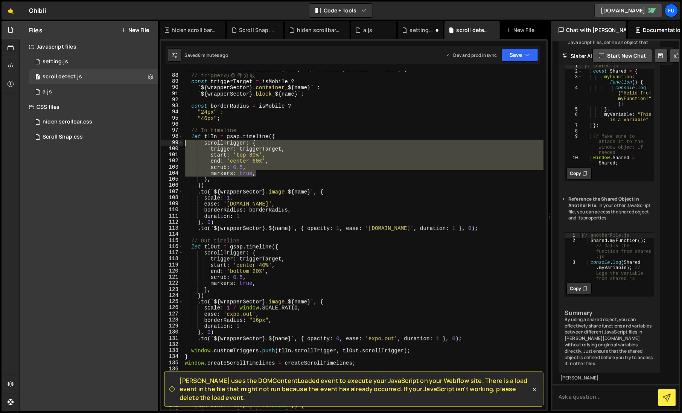
drag, startPoint x: 256, startPoint y: 176, endPoint x: 174, endPoint y: 143, distance: 88.2
click at [174, 143] on div "}) 87 88 89 90 91 92 93 94 95 96 97 98 99 100 101 102 103 104 105 106 107 108 1…" at bounding box center [354, 240] width 386 height 339
click at [223, 184] on div "function createScrollTimelines ( name , wrapperSector , isMobile = false ) { //…" at bounding box center [363, 242] width 360 height 352
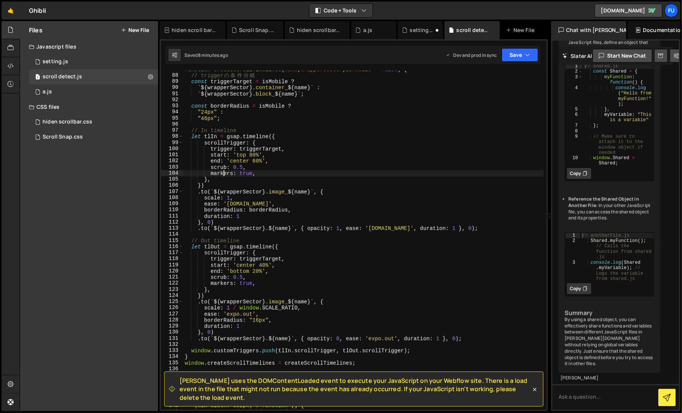
click at [224, 175] on div "function createScrollTimelines ( name , wrapperSector , isMobile = false ) { //…" at bounding box center [363, 242] width 360 height 352
click at [215, 179] on div "function createScrollTimelines ( name , wrapperSector , isMobile = false ) { //…" at bounding box center [363, 242] width 360 height 352
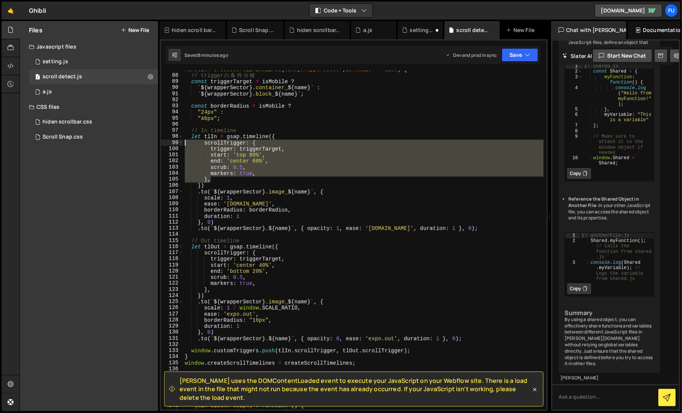
drag, startPoint x: 215, startPoint y: 182, endPoint x: 174, endPoint y: 143, distance: 55.9
click at [174, 143] on div "}, 87 88 89 90 91 92 93 94 95 96 97 98 99 100 101 102 103 104 105 106 107 108 1…" at bounding box center [354, 240] width 386 height 339
click at [206, 184] on div "function createScrollTimelines ( name , wrapperSector , isMobile = false ) { //…" at bounding box center [363, 242] width 360 height 352
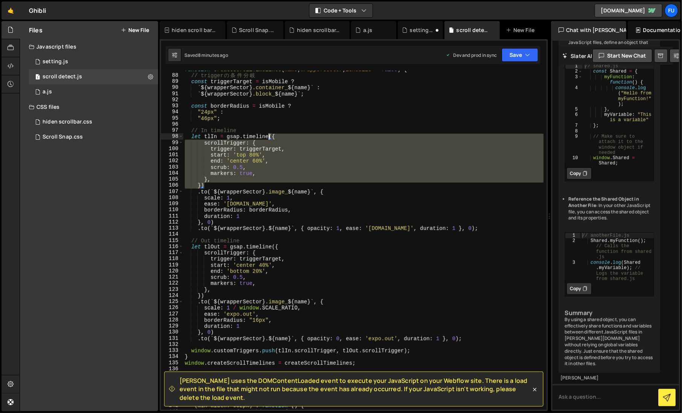
drag, startPoint x: 213, startPoint y: 185, endPoint x: 273, endPoint y: 137, distance: 76.9
click at [273, 137] on div "function createScrollTimelines ( name , wrapperSector , isMobile = false ) { //…" at bounding box center [363, 242] width 360 height 352
click at [217, 171] on div "function createScrollTimelines ( name , wrapperSector , isMobile = false ) { //…" at bounding box center [363, 240] width 360 height 339
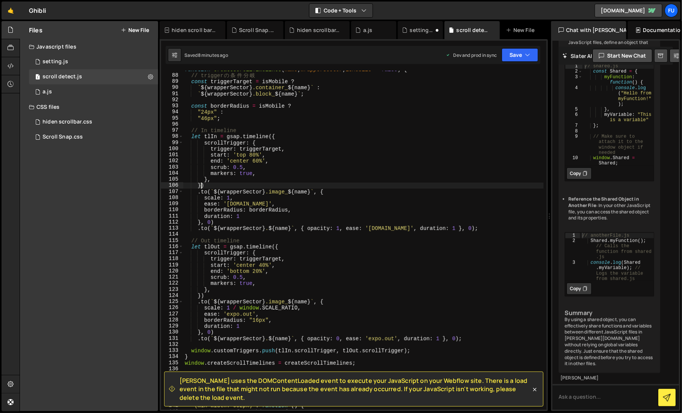
click at [200, 185] on div "function createScrollTimelines ( name , wrapperSector , isMobile = false ) { //…" at bounding box center [363, 242] width 360 height 352
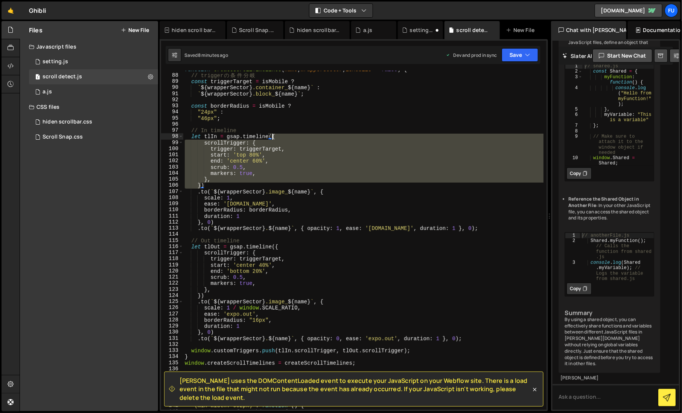
drag, startPoint x: 200, startPoint y: 187, endPoint x: 272, endPoint y: 136, distance: 88.5
click at [272, 136] on div "function createScrollTimelines ( name , wrapperSector , isMobile = false ) { //…" at bounding box center [363, 242] width 360 height 352
click at [268, 155] on div "function createScrollTimelines ( name , wrapperSector , isMobile = false ) { //…" at bounding box center [363, 240] width 360 height 339
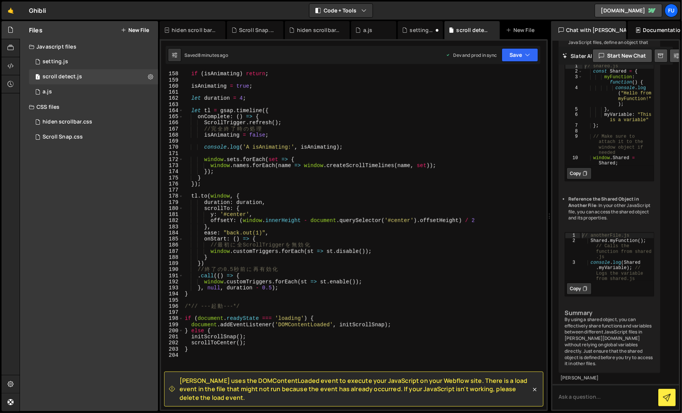
scroll to position [910, 0]
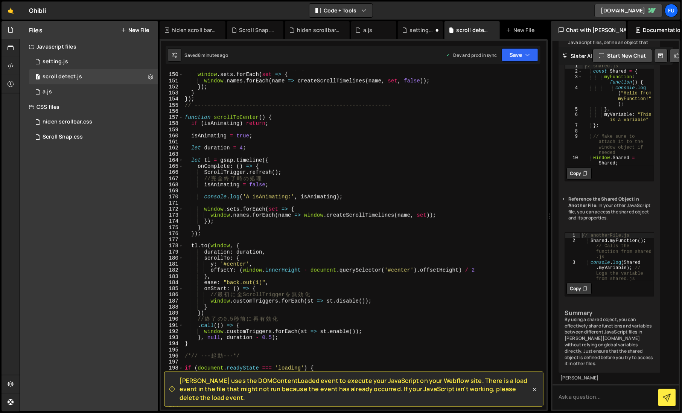
click at [274, 161] on div ""(max-width: 991px)" : function ( ) { window . sets . forEach ( set => { window…" at bounding box center [363, 242] width 360 height 352
type textarea "let tl = gsap.timeline({"
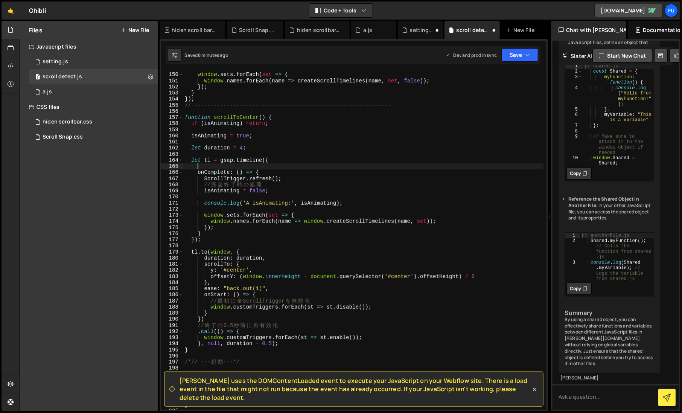
paste textarea "}"
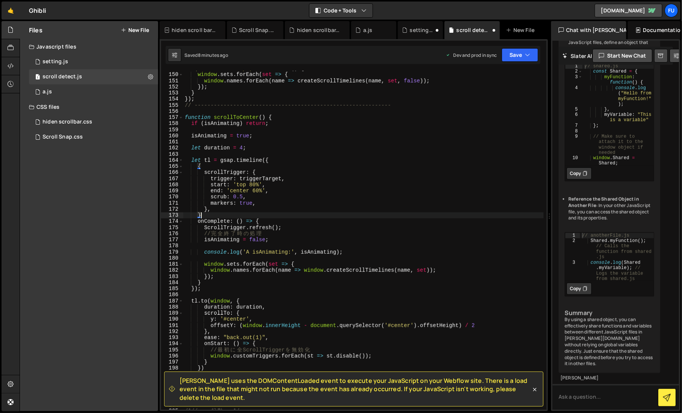
click at [213, 166] on div ""(max-width: 991px)" : function ( ) { window . sets . forEach ( set => { window…" at bounding box center [363, 242] width 360 height 352
type textarea "{"
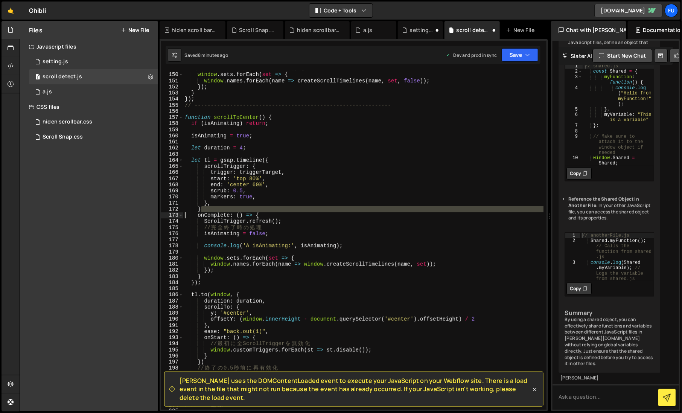
drag, startPoint x: 229, startPoint y: 209, endPoint x: 166, endPoint y: 215, distance: 62.8
click at [166, 215] on div "let tl = gsap.timeline({ 149 150 151 152 153 154 155 156 157 158 159 160 161 16…" at bounding box center [354, 240] width 386 height 339
click at [189, 203] on div ""(max-width: 991px)" : function ( ) { window . sets . forEach ( set => { window…" at bounding box center [363, 242] width 360 height 352
click at [201, 206] on div ""(max-width: 991px)" : function ( ) { window . sets . forEach ( set => { window…" at bounding box center [363, 242] width 360 height 352
click at [209, 213] on div ""(max-width: 991px)" : function ( ) { window . sets . forEach ( set => { window…" at bounding box center [363, 242] width 360 height 352
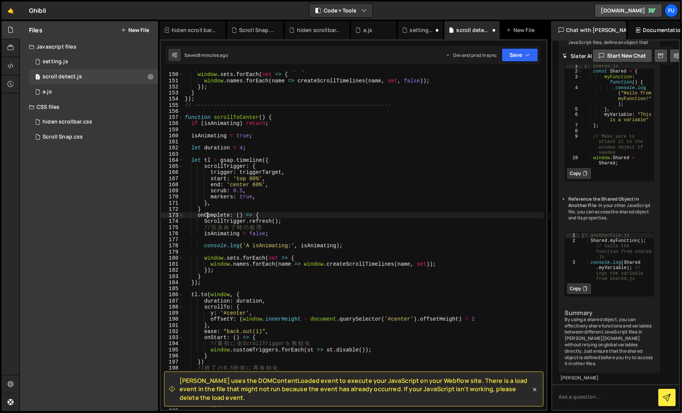
click at [209, 208] on div ""(max-width: 991px)" : function ( ) { window . sets . forEach ( set => { window…" at bounding box center [363, 242] width 360 height 352
type textarea "}"
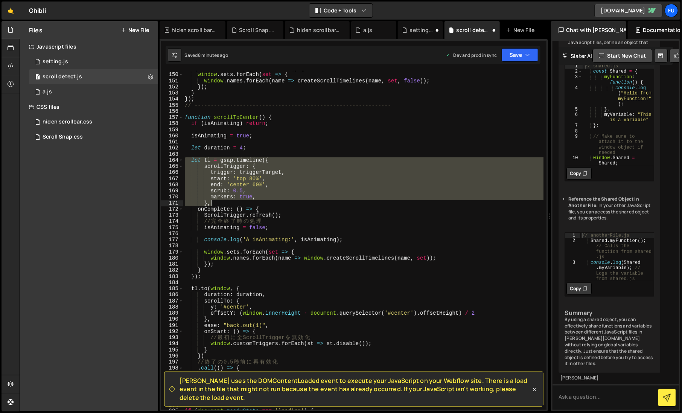
drag, startPoint x: 184, startPoint y: 160, endPoint x: 231, endPoint y: 203, distance: 63.4
click at [231, 203] on div ""(max-width: 991px)" : function ( ) { window . sets . forEach ( set => { window…" at bounding box center [363, 242] width 360 height 352
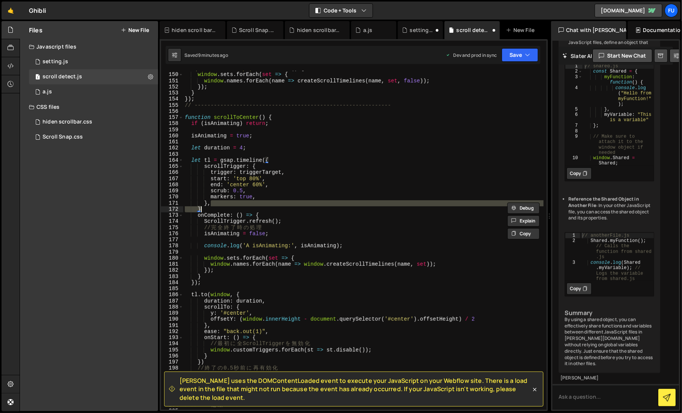
type textarea "let tl = gsap.timeline({ {"
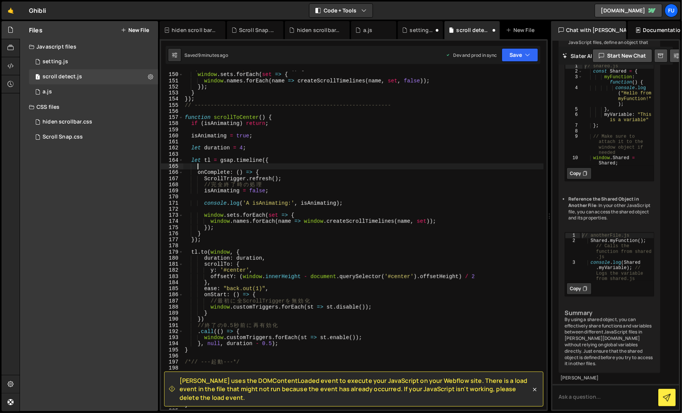
scroll to position [910, 0]
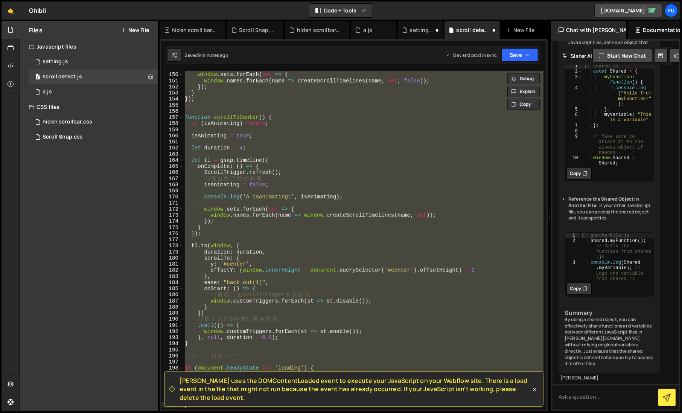
click at [291, 253] on div ""(max-width: 991px)" : function ( ) { window . sets . forEach ( set => { window…" at bounding box center [363, 240] width 360 height 339
type textarea "duration: duration,"
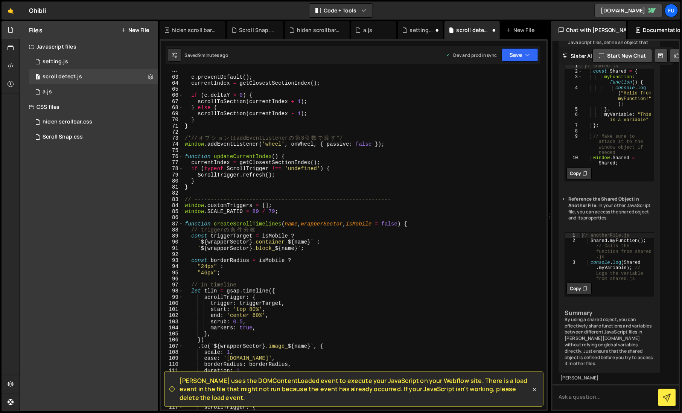
scroll to position [376, 0]
click at [350, 238] on div "e . preventDefault ( ) ; currentIndex = getClosestSectionIndex ( ) ; if ( e . d…" at bounding box center [363, 244] width 360 height 352
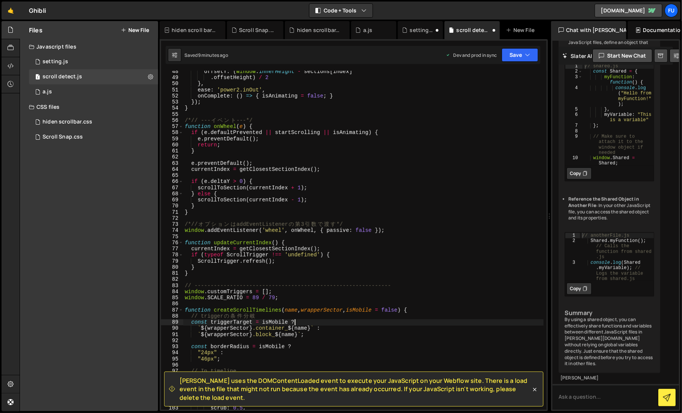
scroll to position [476, 0]
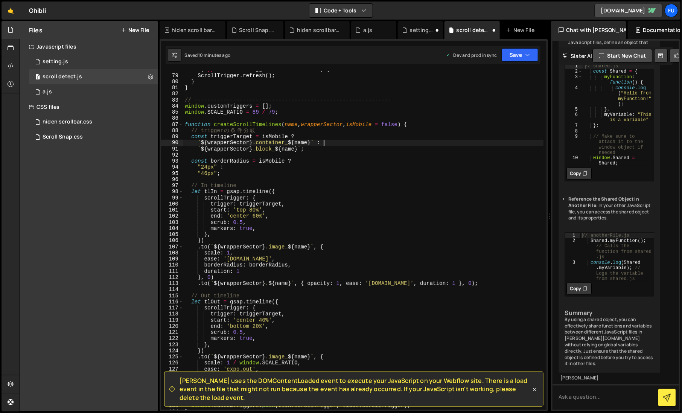
click at [387, 146] on div "if ( typeof ScrollTrigger !== 'undefined' ) { ScrollTrigger . refresh ( ) ; } }…" at bounding box center [363, 242] width 360 height 352
type textarea "`${wrapperSector} .container_${name}` :"
click at [387, 152] on div "if ( typeof ScrollTrigger !== 'undefined' ) { ScrollTrigger . refresh ( ) ; } }…" at bounding box center [363, 242] width 360 height 352
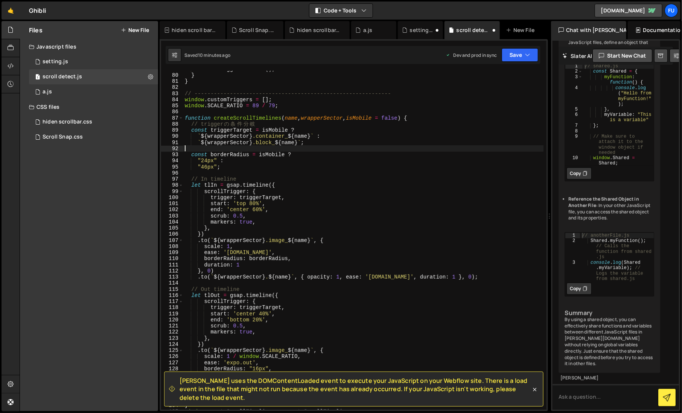
scroll to position [482, 0]
click at [359, 181] on div "ScrollTrigger . refresh ( ) ; } } // ------------------------------------------…" at bounding box center [363, 242] width 360 height 352
type textarea "// In timeline"
click at [359, 178] on div "ScrollTrigger . refresh ( ) ; } } // ------------------------------------------…" at bounding box center [363, 242] width 360 height 352
click at [359, 177] on div "ScrollTrigger . refresh ( ) ; } } // ------------------------------------------…" at bounding box center [363, 242] width 360 height 352
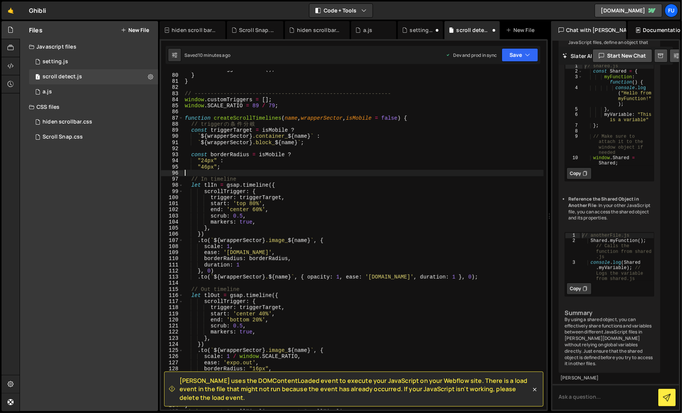
click at [358, 174] on div "ScrollTrigger . refresh ( ) ; } } // ------------------------------------------…" at bounding box center [363, 242] width 360 height 352
click at [358, 177] on div "ScrollTrigger . refresh ( ) ; } } // ------------------------------------------…" at bounding box center [363, 242] width 360 height 352
click at [358, 181] on div "ScrollTrigger . refresh ( ) ; } } // ------------------------------------------…" at bounding box center [363, 242] width 360 height 352
click at [358, 183] on div "ScrollTrigger . refresh ( ) ; } } // ------------------------------------------…" at bounding box center [363, 242] width 360 height 352
click at [357, 195] on div "ScrollTrigger . refresh ( ) ; } } // ------------------------------------------…" at bounding box center [363, 242] width 360 height 352
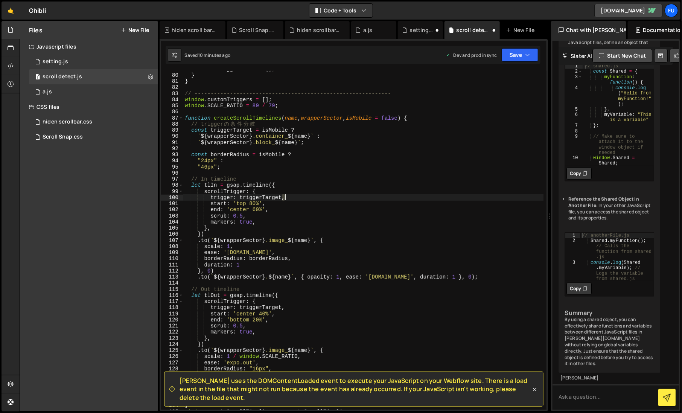
click at [357, 195] on div "ScrollTrigger . refresh ( ) ; } } // ------------------------------------------…" at bounding box center [363, 242] width 360 height 352
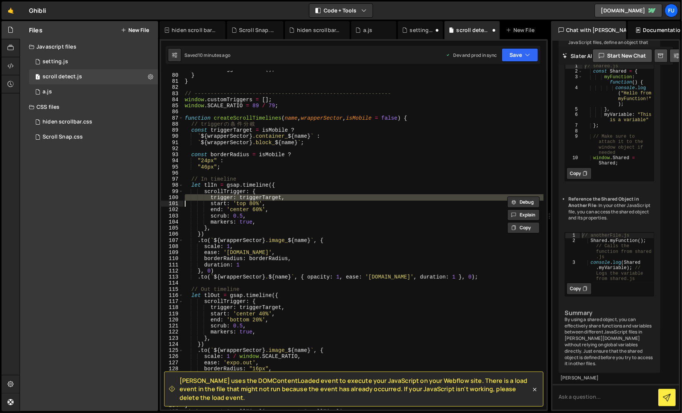
click at [357, 195] on div "ScrollTrigger . refresh ( ) ; } } // ------------------------------------------…" at bounding box center [363, 242] width 360 height 352
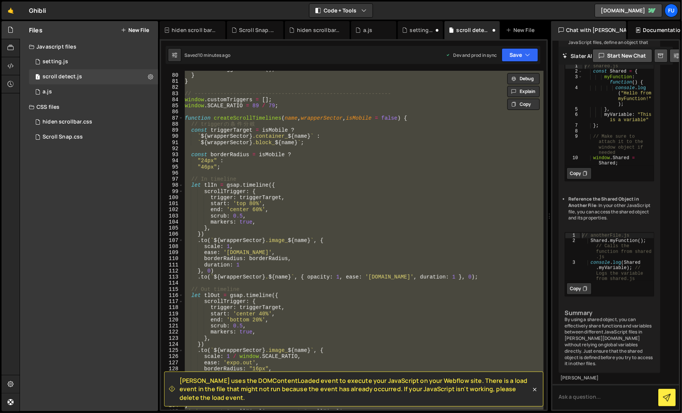
click at [357, 195] on div "ScrollTrigger . refresh ( ) ; } } // ------------------------------------------…" at bounding box center [363, 242] width 360 height 352
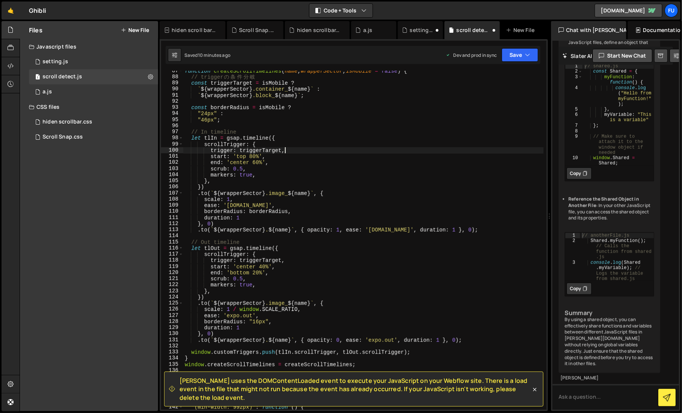
scroll to position [529, 0]
click at [297, 149] on div "function createScrollTimelines ( name , wrapperSector , isMobile = false ) { //…" at bounding box center [363, 244] width 360 height 352
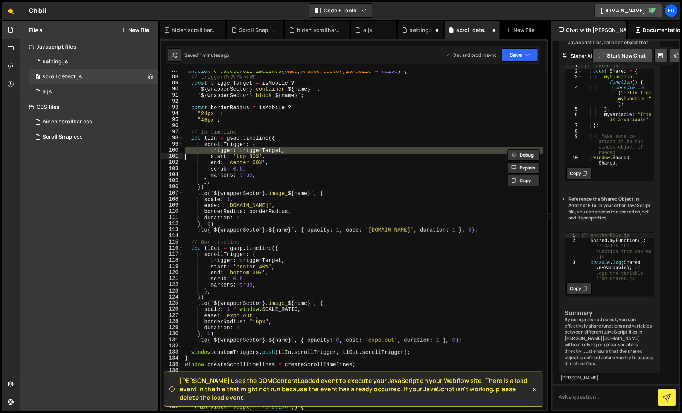
click at [297, 149] on div "function createScrollTimelines ( name , wrapperSector , isMobile = false ) { //…" at bounding box center [363, 244] width 360 height 352
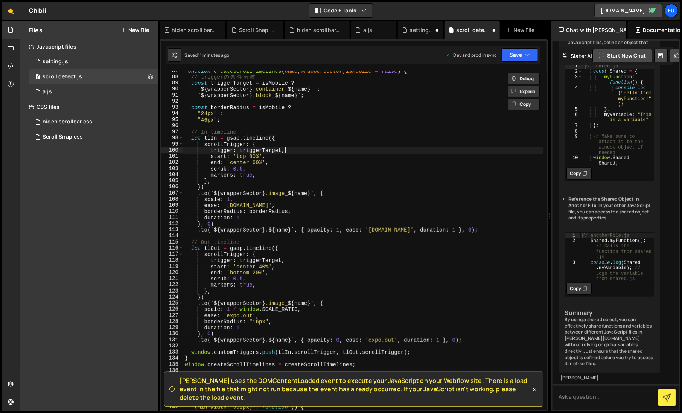
click at [297, 149] on div "function createScrollTimelines ( name , wrapperSector , isMobile = false ) { //…" at bounding box center [363, 244] width 360 height 352
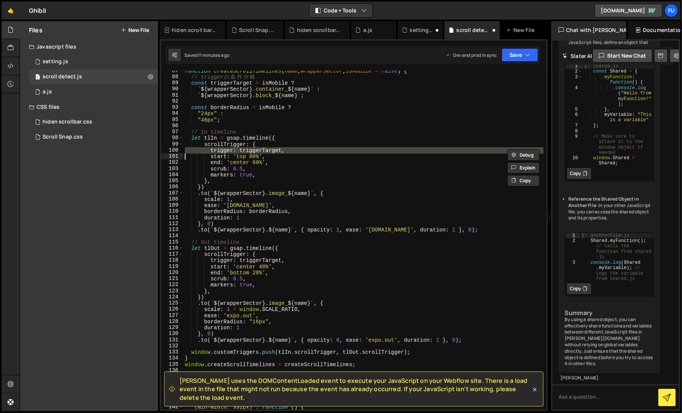
click at [297, 149] on div "function createScrollTimelines ( name , wrapperSector , isMobile = false ) { //…" at bounding box center [363, 244] width 360 height 352
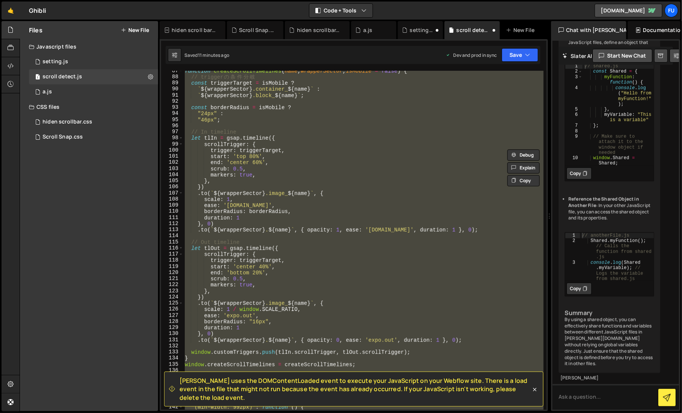
click at [297, 149] on div "function createScrollTimelines ( name , wrapperSector , isMobile = false ) { //…" at bounding box center [363, 244] width 360 height 352
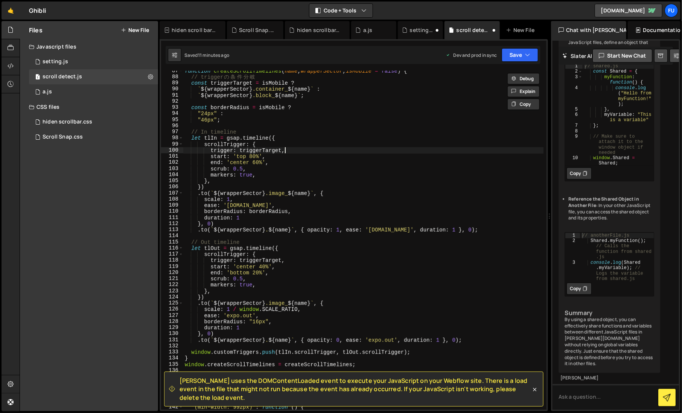
click at [297, 149] on div "function createScrollTimelines ( name , wrapperSector , isMobile = false ) { //…" at bounding box center [363, 244] width 360 height 352
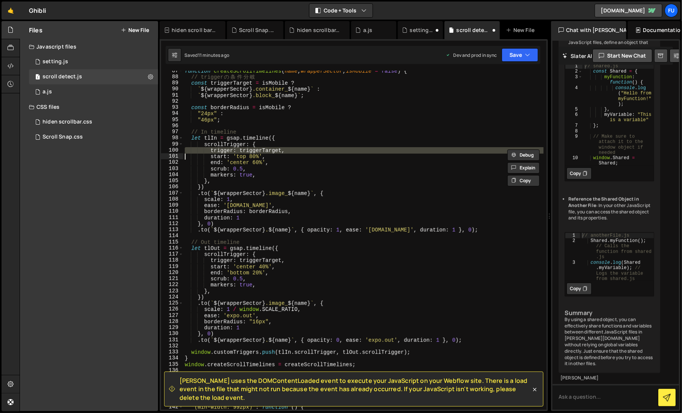
click at [297, 149] on div "function createScrollTimelines ( name , wrapperSector , isMobile = false ) { //…" at bounding box center [363, 244] width 360 height 352
click at [297, 149] on div "function createScrollTimelines ( name , wrapperSector , isMobile = false ) { //…" at bounding box center [363, 240] width 360 height 339
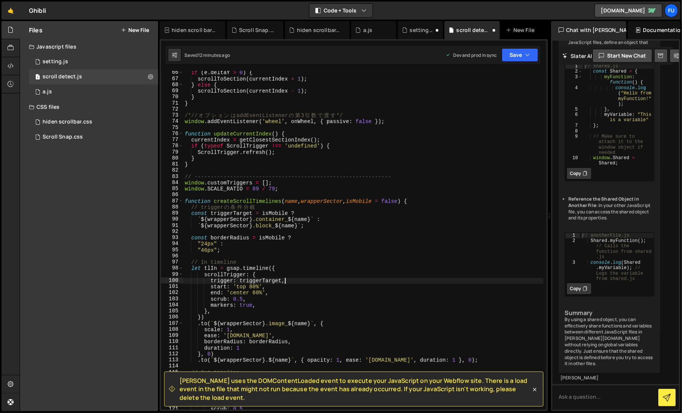
scroll to position [399, 0]
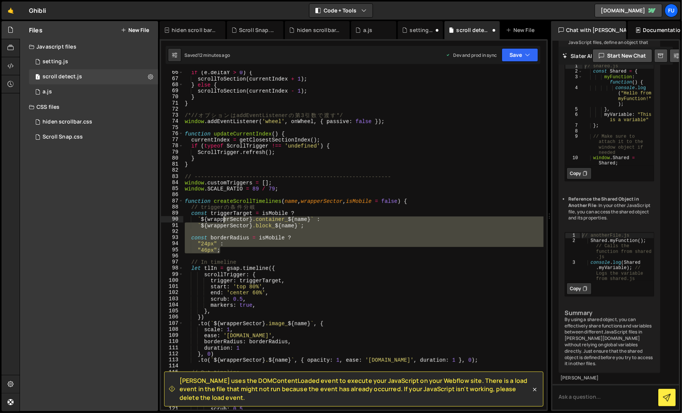
drag, startPoint x: 249, startPoint y: 248, endPoint x: 221, endPoint y: 219, distance: 41.0
click at [221, 219] on div "if ( e . deltaY > 0 ) { scrollToSection ( currentIndex + 1 ) ; } else { scrollT…" at bounding box center [363, 246] width 360 height 352
click at [221, 219] on div "if ( e . deltaY > 0 ) { scrollToSection ( currentIndex + 1 ) ; } else { scrollT…" at bounding box center [363, 240] width 360 height 339
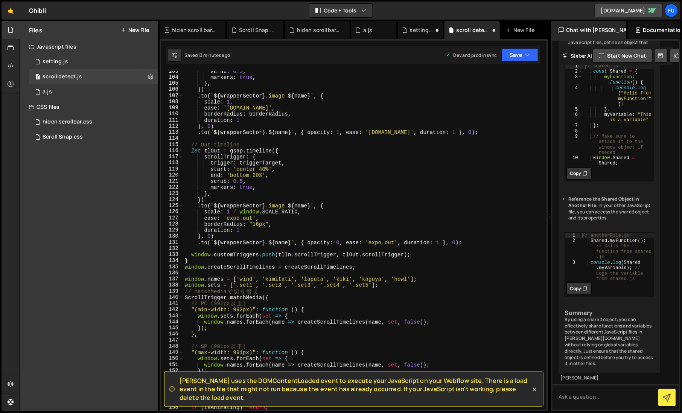
scroll to position [664, 0]
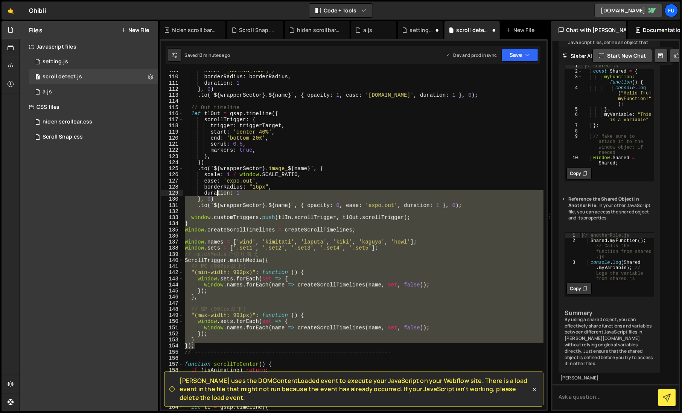
drag, startPoint x: 224, startPoint y: 344, endPoint x: 216, endPoint y: 196, distance: 148.2
click at [216, 196] on div "ease : '[DOMAIN_NAME]' , borderRadius : borderRadius , duration : 1 } , 0 ) . t…" at bounding box center [363, 244] width 360 height 352
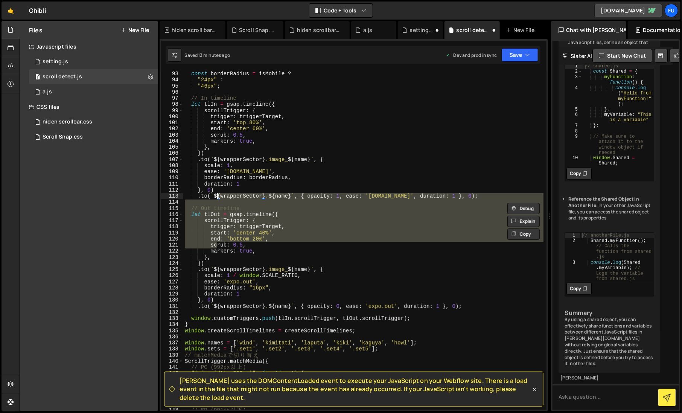
click at [216, 196] on div "const borderRadius = isMobile ? "24px" : "46px" ; // In timeline let tlIn = gsa…" at bounding box center [363, 241] width 360 height 352
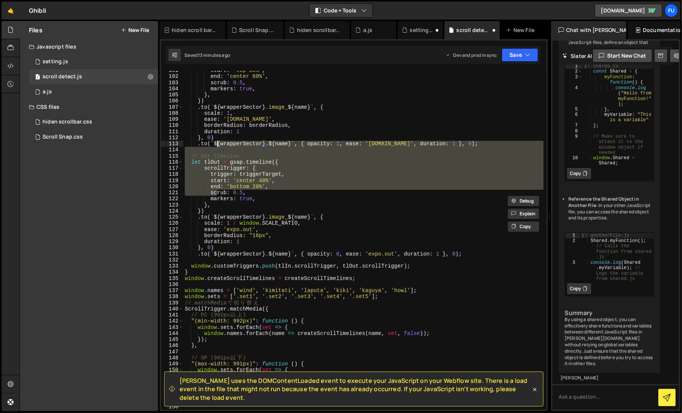
scroll to position [811, 0]
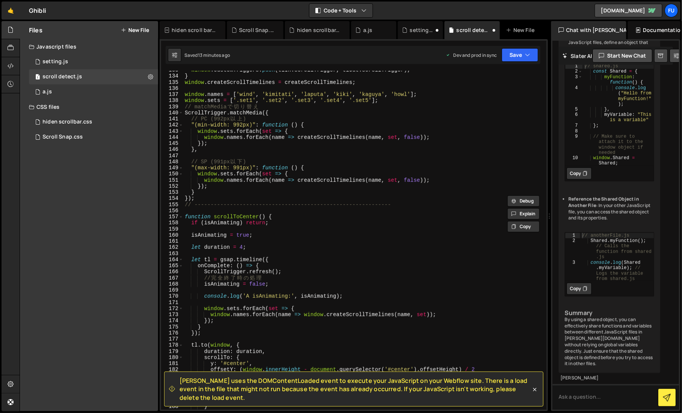
click at [211, 192] on div "window . customTriggers . push ( tlIn . scrollTrigger , tlOut . scrollTrigger )…" at bounding box center [363, 243] width 360 height 352
click at [208, 196] on div "window . customTriggers . push ( tlIn . scrollTrigger , tlOut . scrollTrigger )…" at bounding box center [363, 243] width 360 height 352
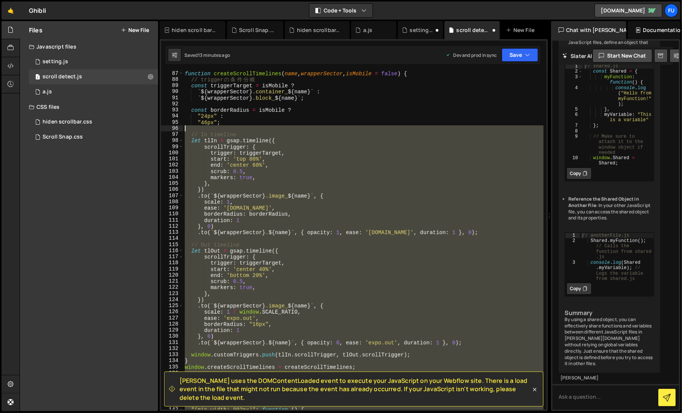
scroll to position [433, 0]
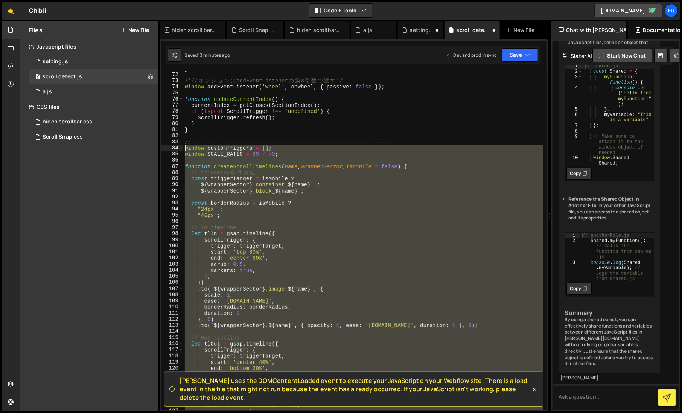
drag, startPoint x: 203, startPoint y: 195, endPoint x: 181, endPoint y: 148, distance: 52.0
click at [181, 148] on div "}); 71 72 73 74 75 76 77 78 79 80 81 82 83 84 85 86 87 88 89 90 91 92 93 94 95 …" at bounding box center [354, 240] width 386 height 339
click at [312, 267] on div "} /*// オ プ シ ョ ン は addEventListener の 第 3 引 数 で 渡 す */ window . addEventListene…" at bounding box center [363, 240] width 360 height 339
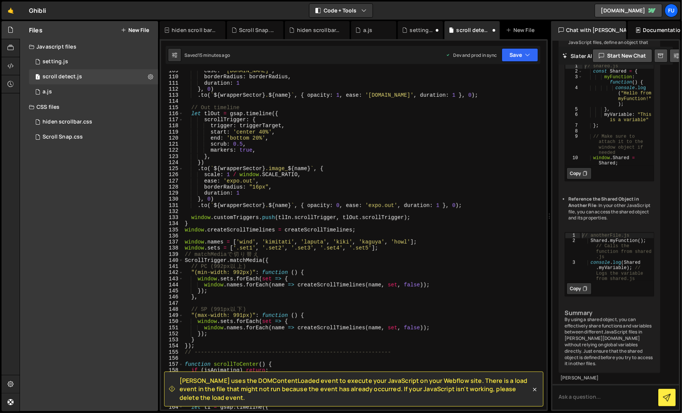
scroll to position [664, 0]
click at [421, 328] on div "ease : '[DOMAIN_NAME]' , borderRadius : borderRadius , duration : 1 } , 0 ) . t…" at bounding box center [363, 244] width 360 height 352
type textarea "t"
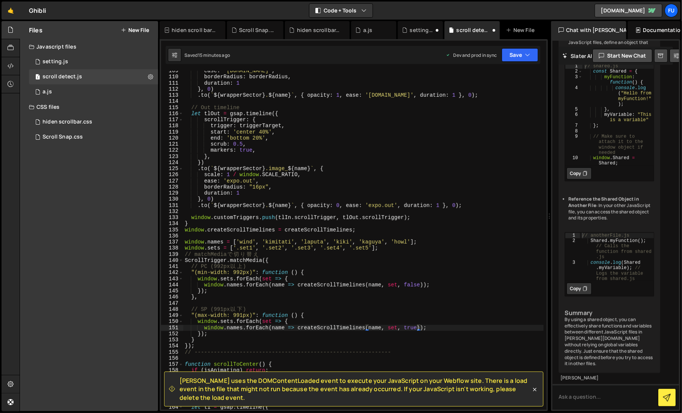
click at [595, 292] on div "You're correct that [PERSON_NAME][DOMAIN_NAME] does not support ES modules dire…" at bounding box center [610, 160] width 102 height 425
click at [477, 299] on div "ease : '[DOMAIN_NAME]' , borderRadius : borderRadius , duration : 1 } , 0 ) . t…" at bounding box center [363, 244] width 360 height 352
click at [523, 45] on div "[PERSON_NAME] uses the DOMContentLoaded event to execute your JavaScript on you…" at bounding box center [354, 225] width 389 height 372
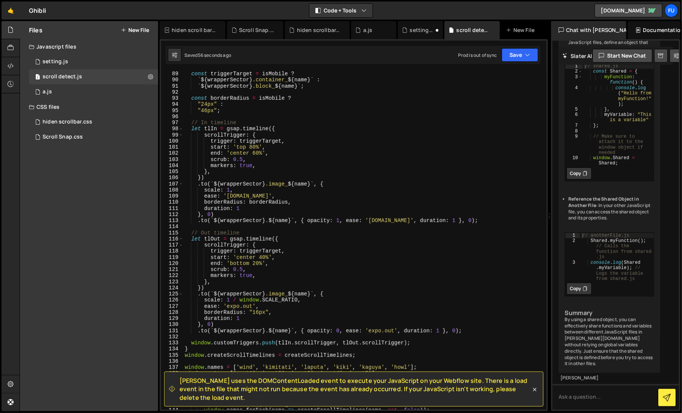
scroll to position [538, 0]
click at [256, 154] on div "const triggerTarget = isMobile ? ` ${ wrapperSector } .container_ ${ name } ` :…" at bounding box center [363, 247] width 360 height 352
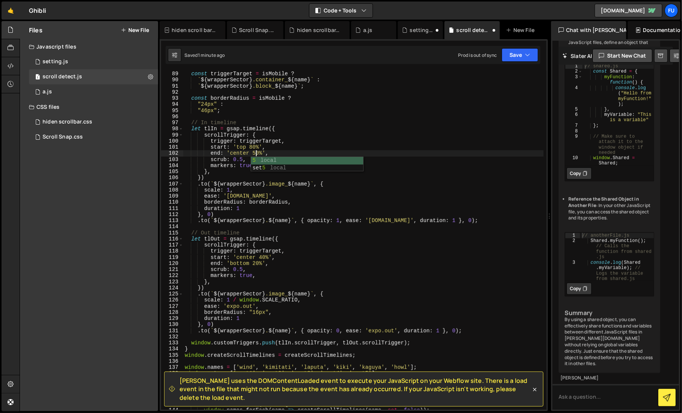
click at [257, 261] on div "const triggerTarget = isMobile ? ` ${ wrapperSector } .container_ ${ name } ` :…" at bounding box center [363, 247] width 360 height 352
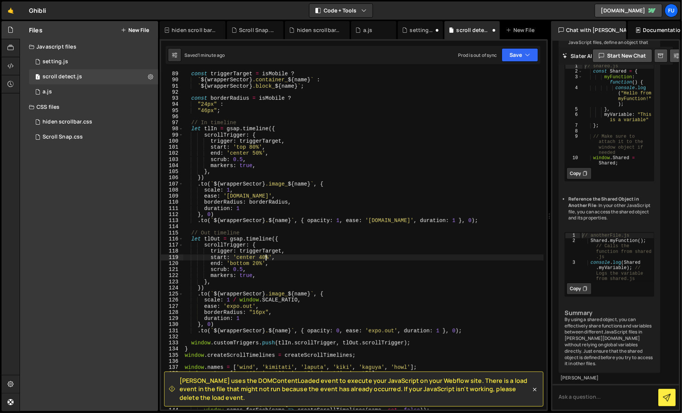
click at [264, 256] on div "const triggerTarget = isMobile ? ` ${ wrapperSector } .container_ ${ name } ` :…" at bounding box center [363, 247] width 360 height 352
click at [516, 50] on button "Save" at bounding box center [520, 55] width 37 height 14
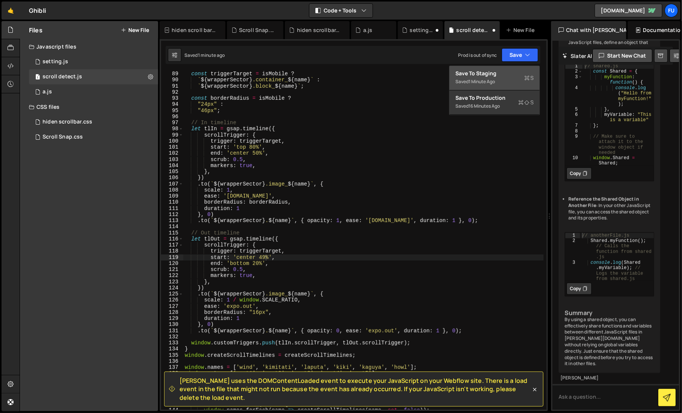
click at [498, 66] on button "Save to Staging S Saved 1 minute ago" at bounding box center [495, 78] width 90 height 24
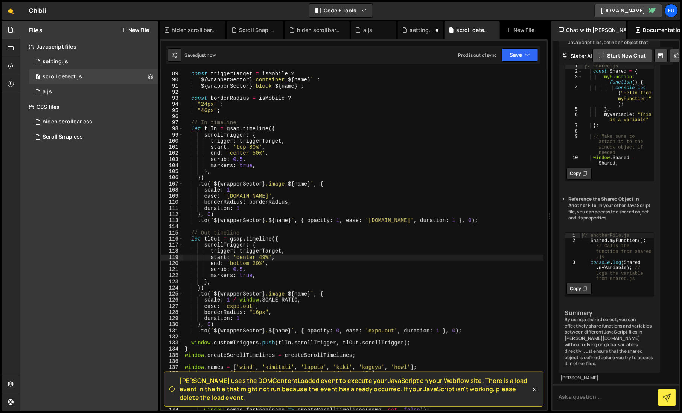
click at [257, 152] on div "const triggerTarget = isMobile ? ` ${ wrapperSector } .container_ ${ name } ` :…" at bounding box center [363, 247] width 360 height 352
click at [520, 61] on button "Save" at bounding box center [520, 55] width 37 height 14
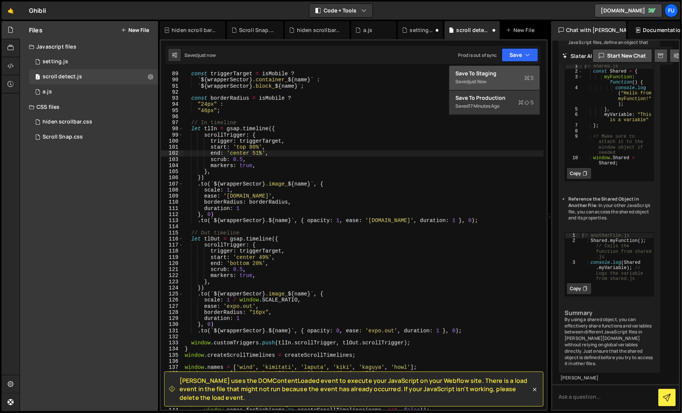
click at [508, 76] on div "Save to Staging S" at bounding box center [495, 74] width 78 height 8
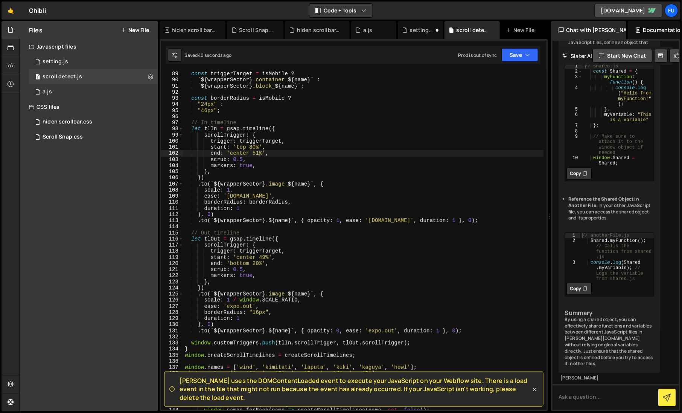
click at [258, 151] on div "const triggerTarget = isMobile ? ` ${ wrapperSector } .container_ ${ name } ` :…" at bounding box center [363, 247] width 360 height 352
click at [258, 212] on div "const triggerTarget = isMobile ? ` ${ wrapperSector } .container_ ${ name } ` :…" at bounding box center [363, 247] width 360 height 352
click at [264, 258] on div "const triggerTarget = isMobile ? ` ${ wrapperSector } .container_ ${ name } ` :…" at bounding box center [363, 247] width 360 height 352
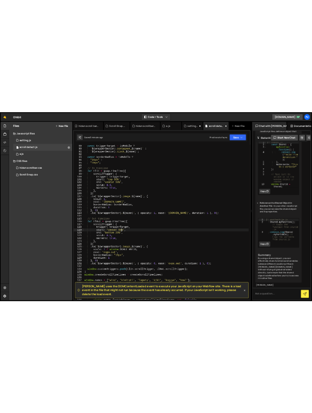
scroll to position [0, 6]
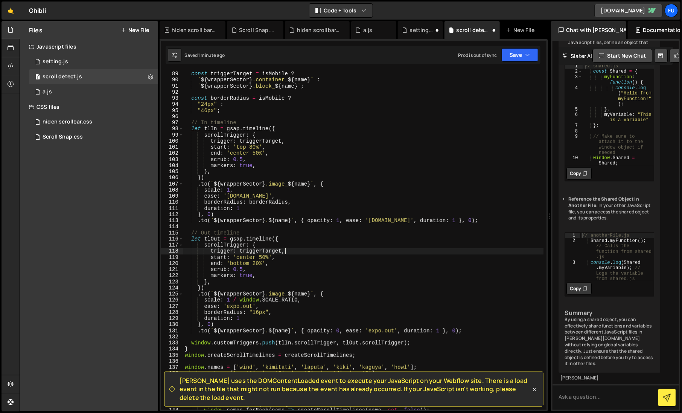
click at [309, 250] on div "const triggerTarget = isMobile ? ` ${ wrapperSector } .container_ ${ name } ` :…" at bounding box center [363, 247] width 360 height 352
type textarea "trigger: triggerTarget,"
click at [515, 64] on div "[PERSON_NAME] uses the DOMContentLoaded event to execute your JavaScript on you…" at bounding box center [354, 225] width 389 height 372
click at [515, 56] on button "Save" at bounding box center [520, 55] width 37 height 14
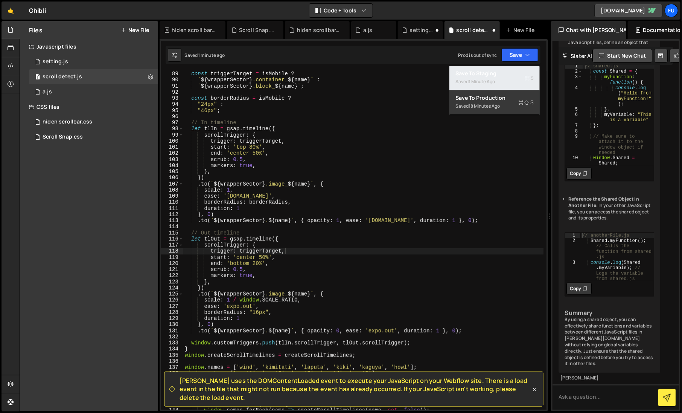
click at [515, 80] on div "Saved 1 minute ago" at bounding box center [495, 81] width 78 height 9
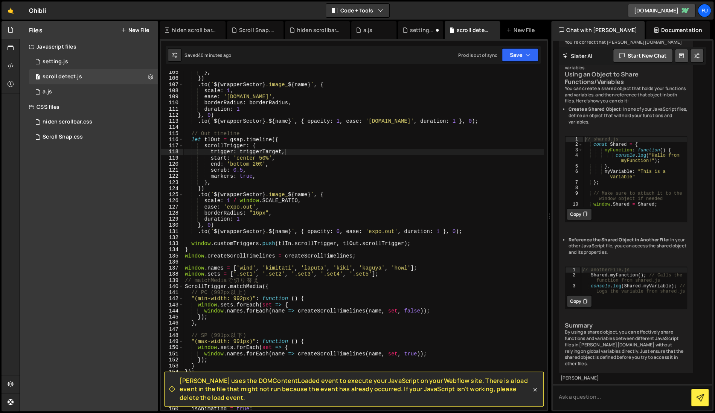
scroll to position [681, 0]
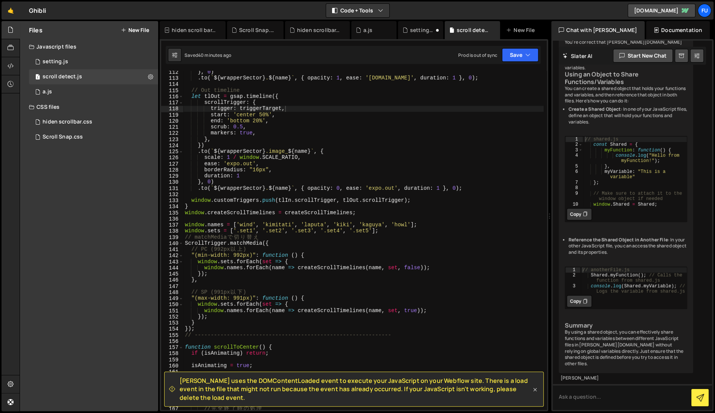
click at [535, 359] on icon at bounding box center [535, 390] width 8 height 8
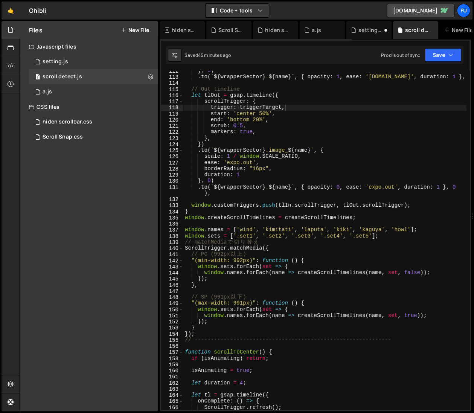
scroll to position [725, 0]
